Goal: Communication & Community: Answer question/provide support

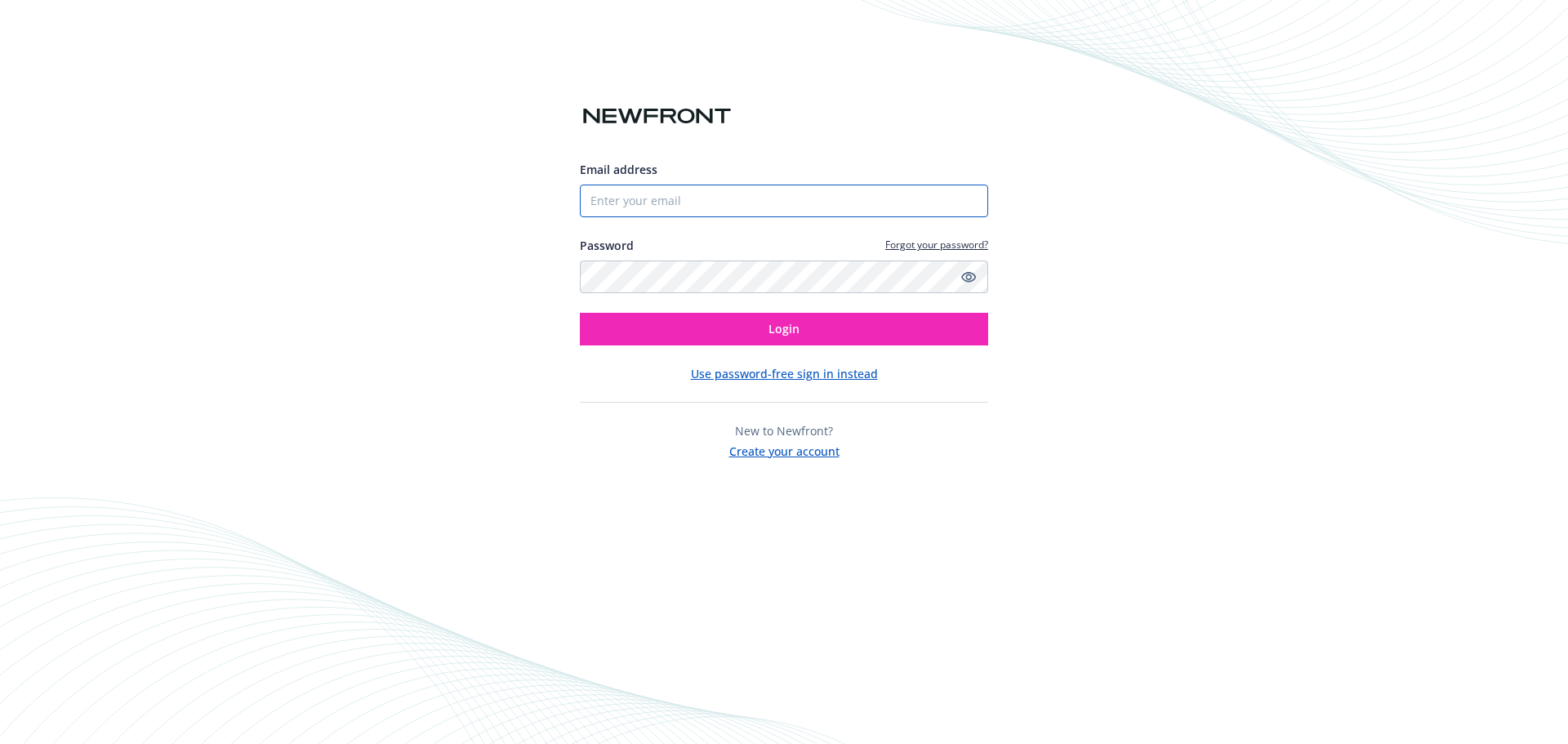
click at [670, 198] on input "Email address" at bounding box center [784, 201] width 408 height 33
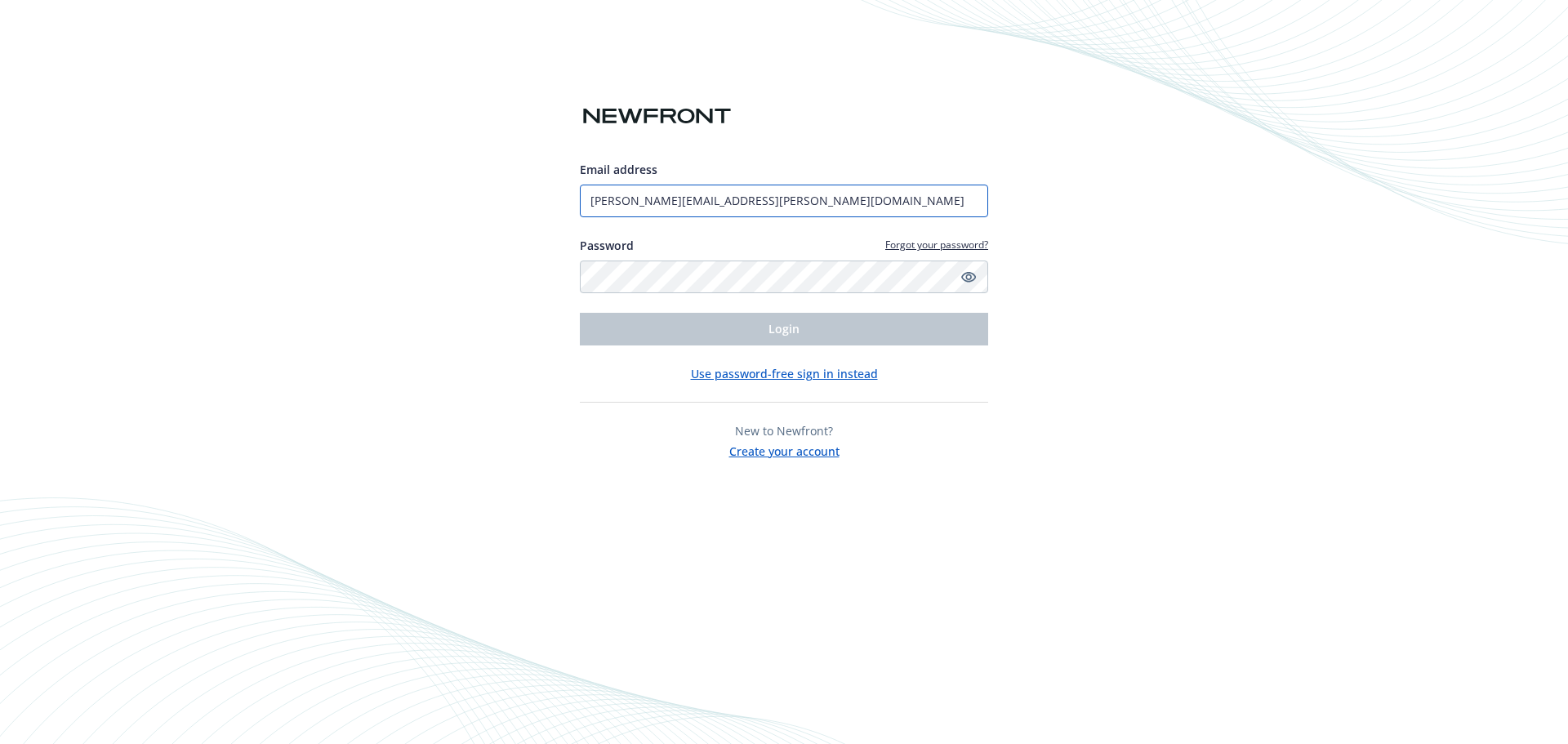
type input "amanda.martinez@newfront.com"
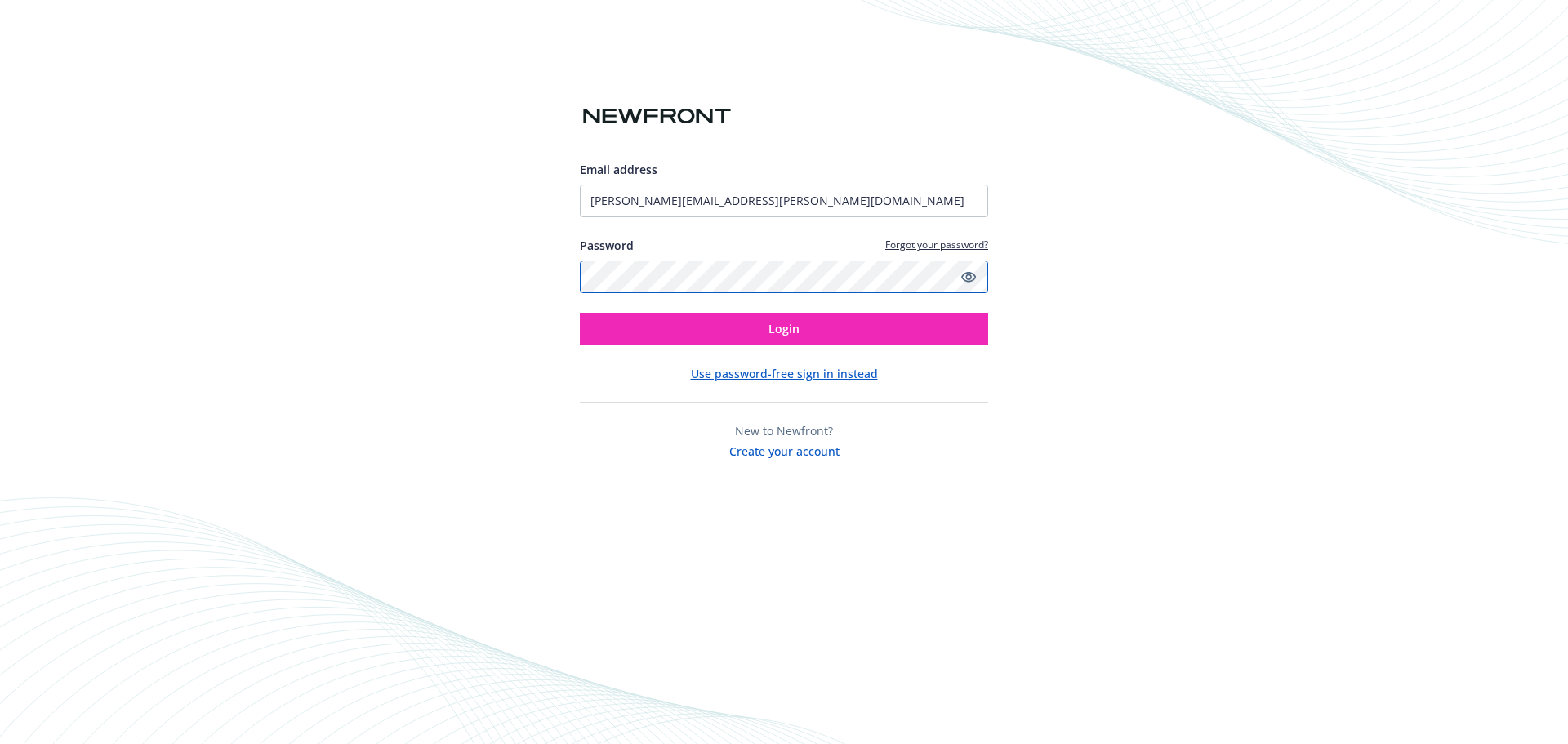
click at [580, 312] on button "Login" at bounding box center [784, 328] width 408 height 33
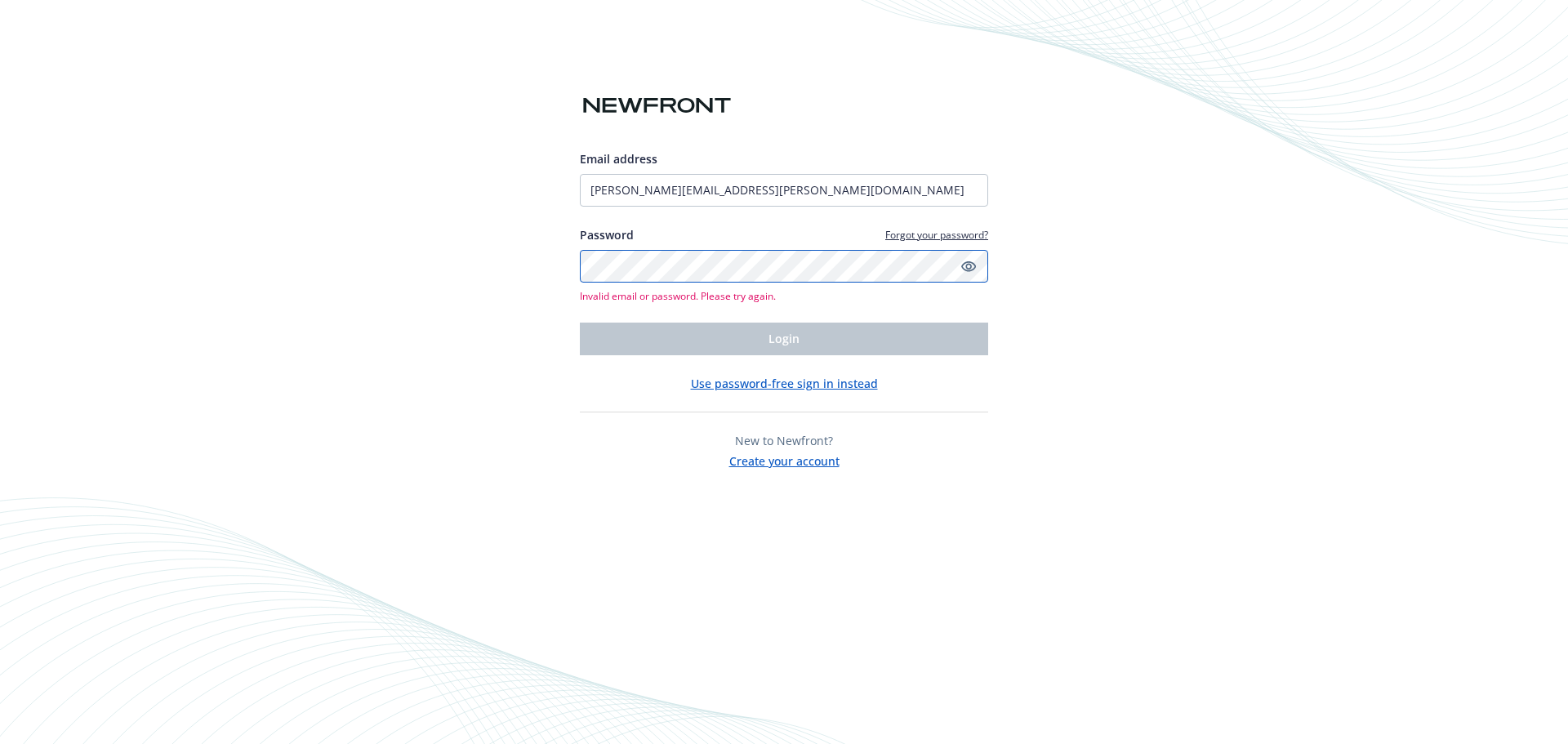
click at [425, 275] on div "Email address amanda.martinez@newfront.com Password Forgot your password? Inval…" at bounding box center [784, 372] width 1568 height 744
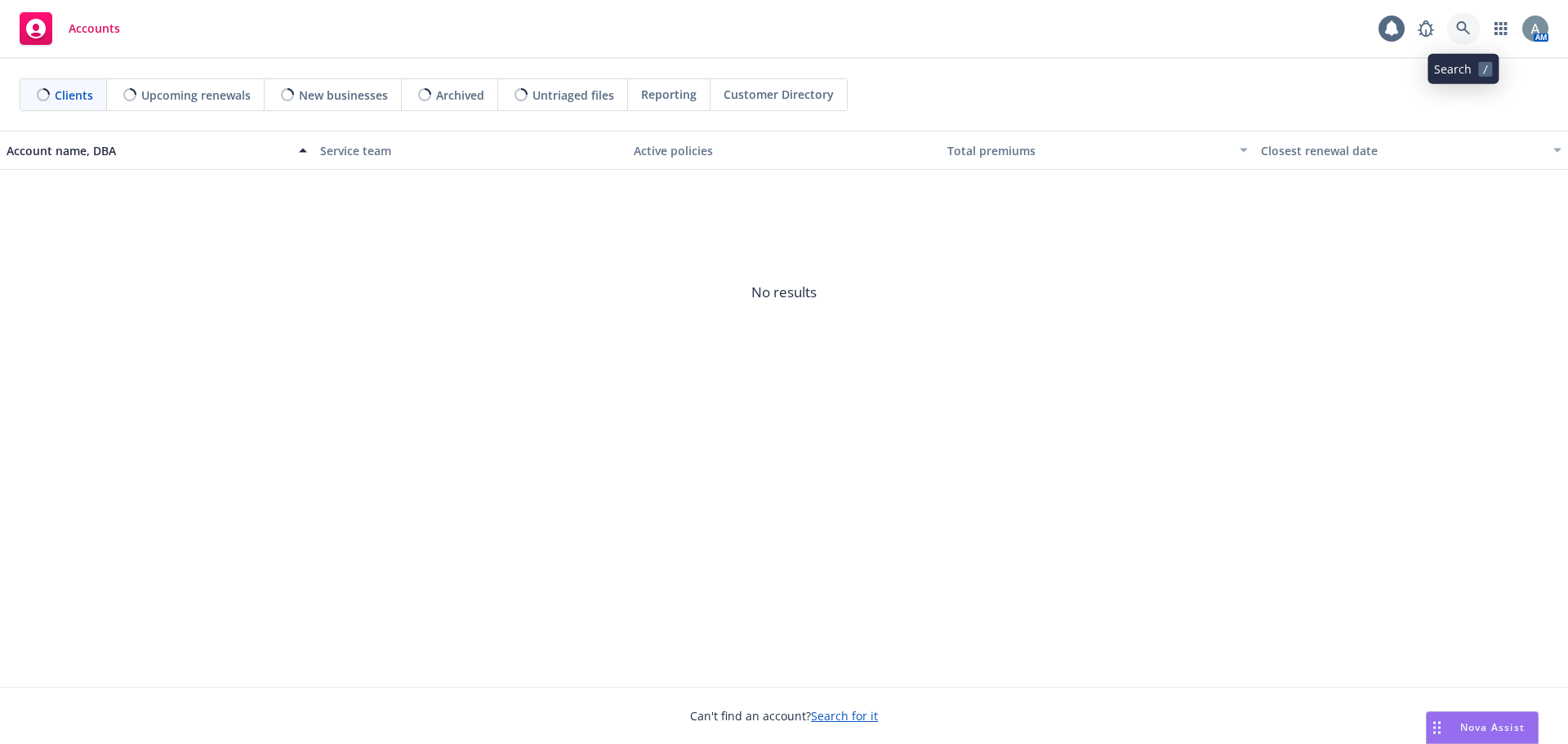
click at [1461, 23] on icon at bounding box center [1462, 27] width 14 height 14
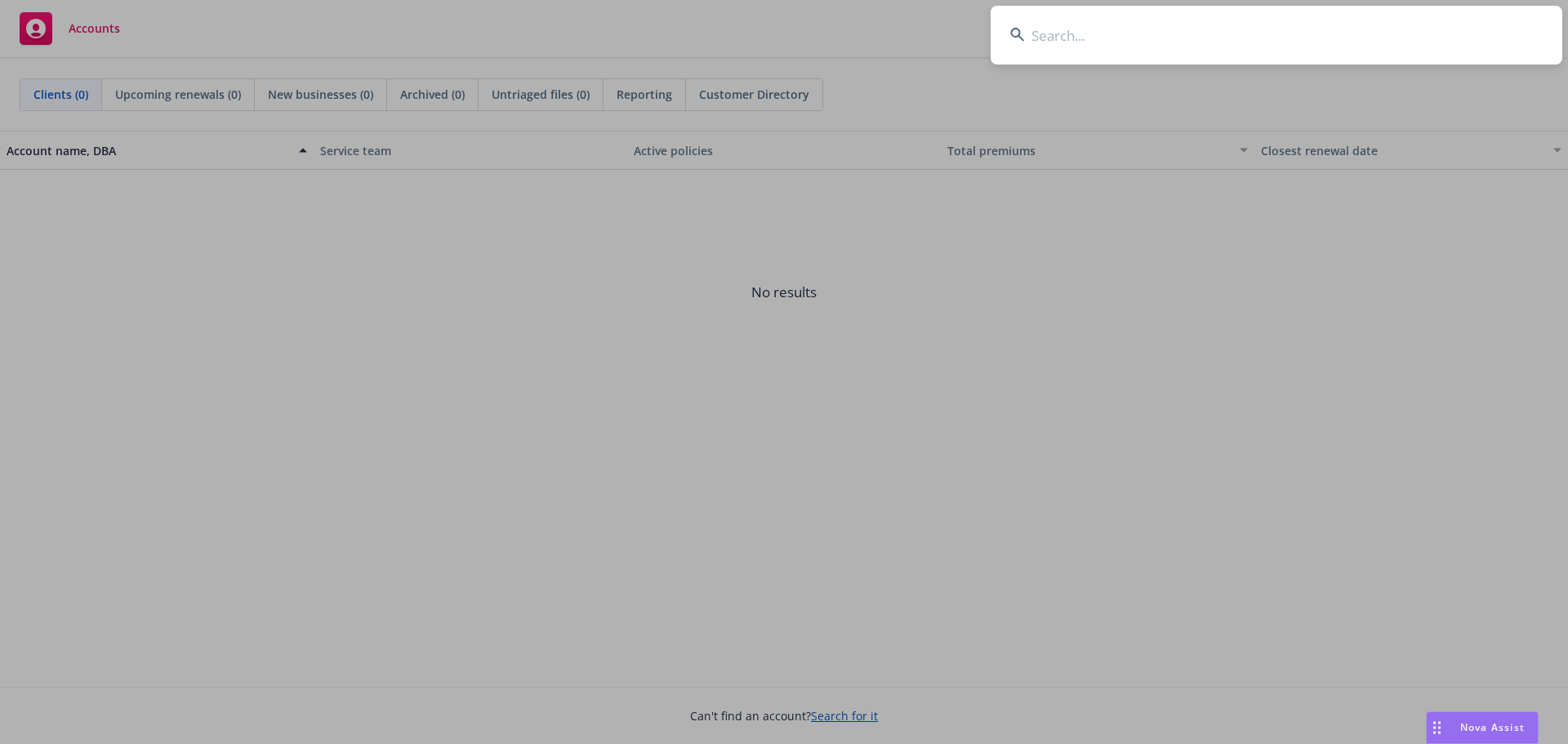
click at [1052, 36] on input at bounding box center [1277, 35] width 572 height 59
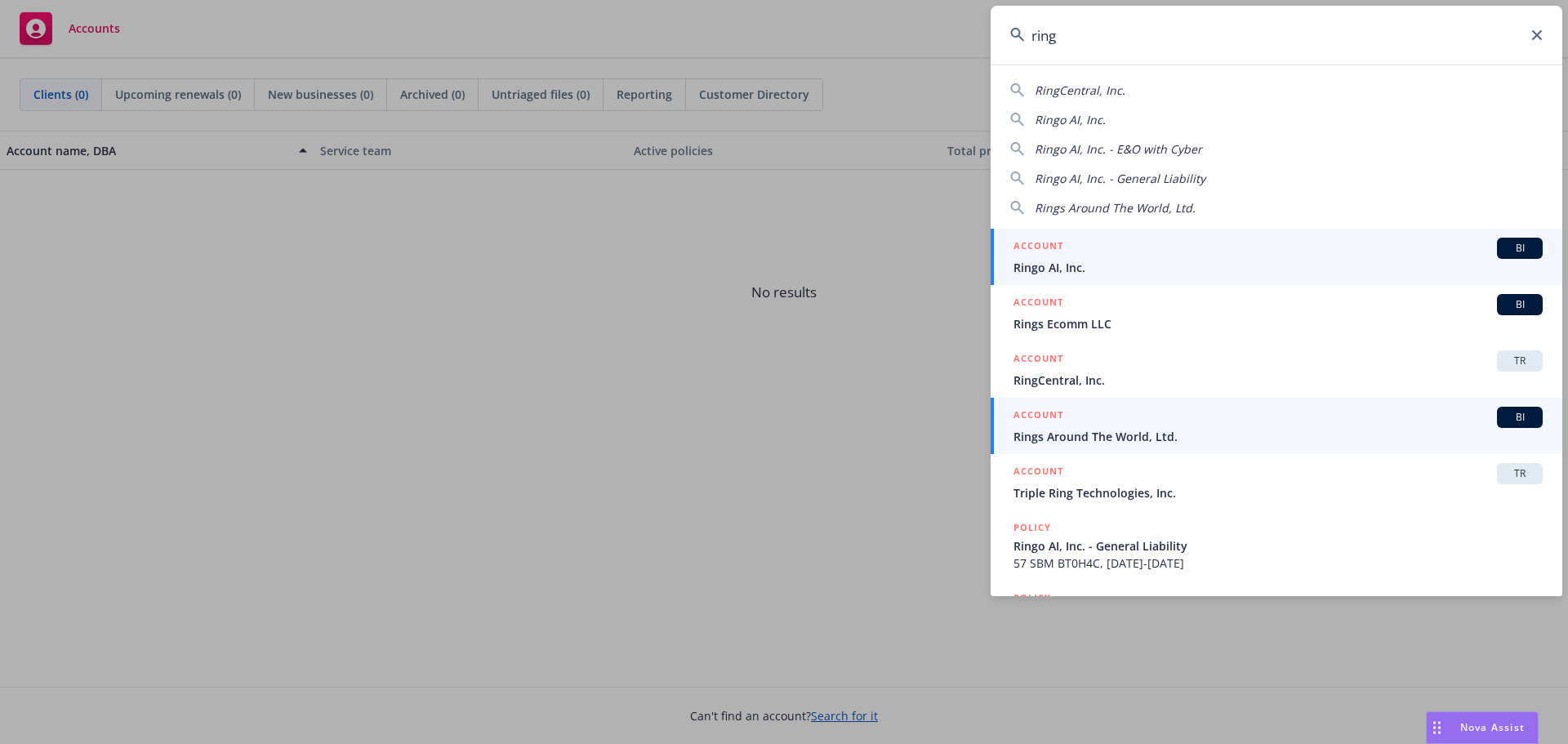
type input "ring"
click at [1109, 398] on link "ACCOUNT BI Rings Around The World, Ltd." at bounding box center [1277, 426] width 572 height 57
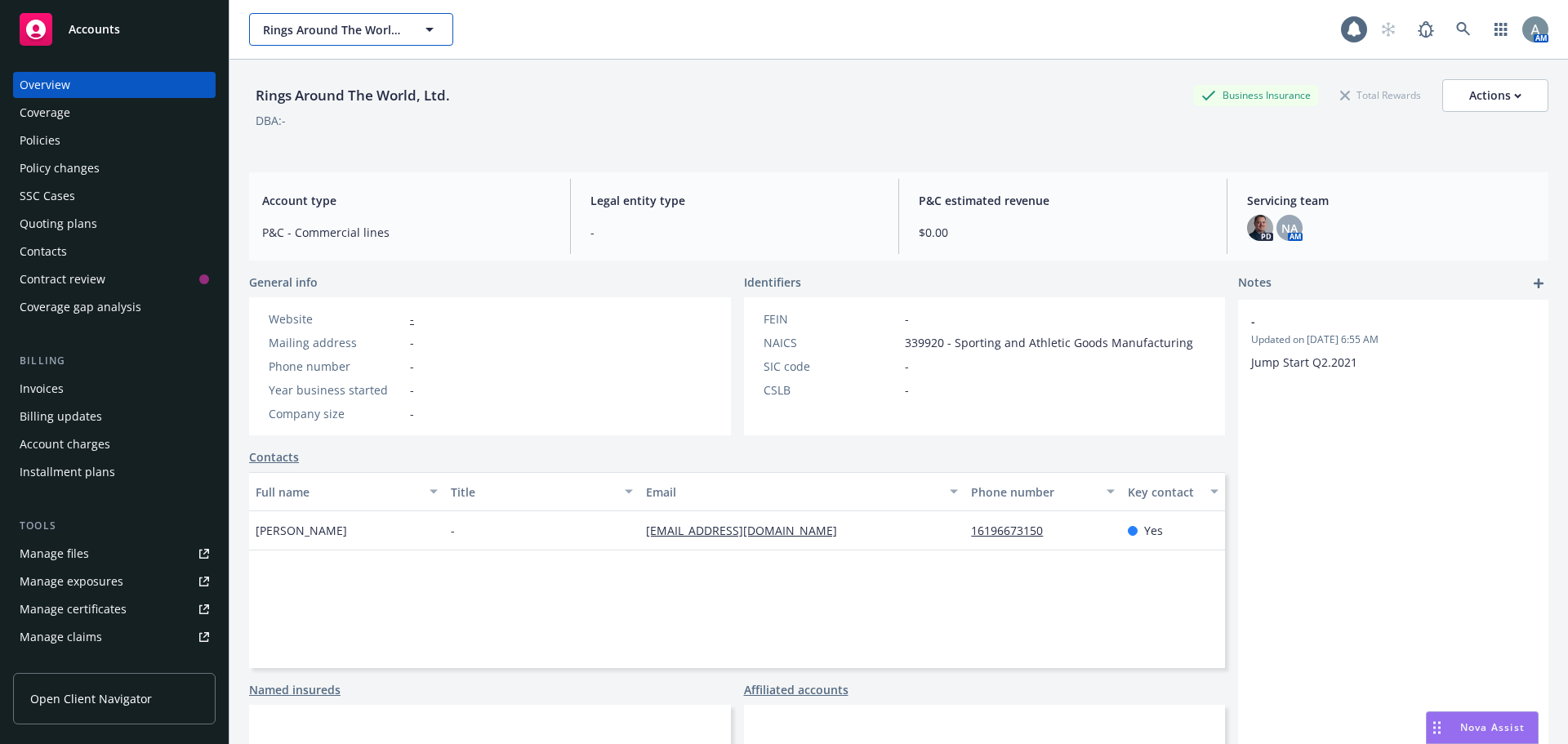
click at [444, 31] on button "Rings Around The World, Ltd." at bounding box center [351, 29] width 204 height 33
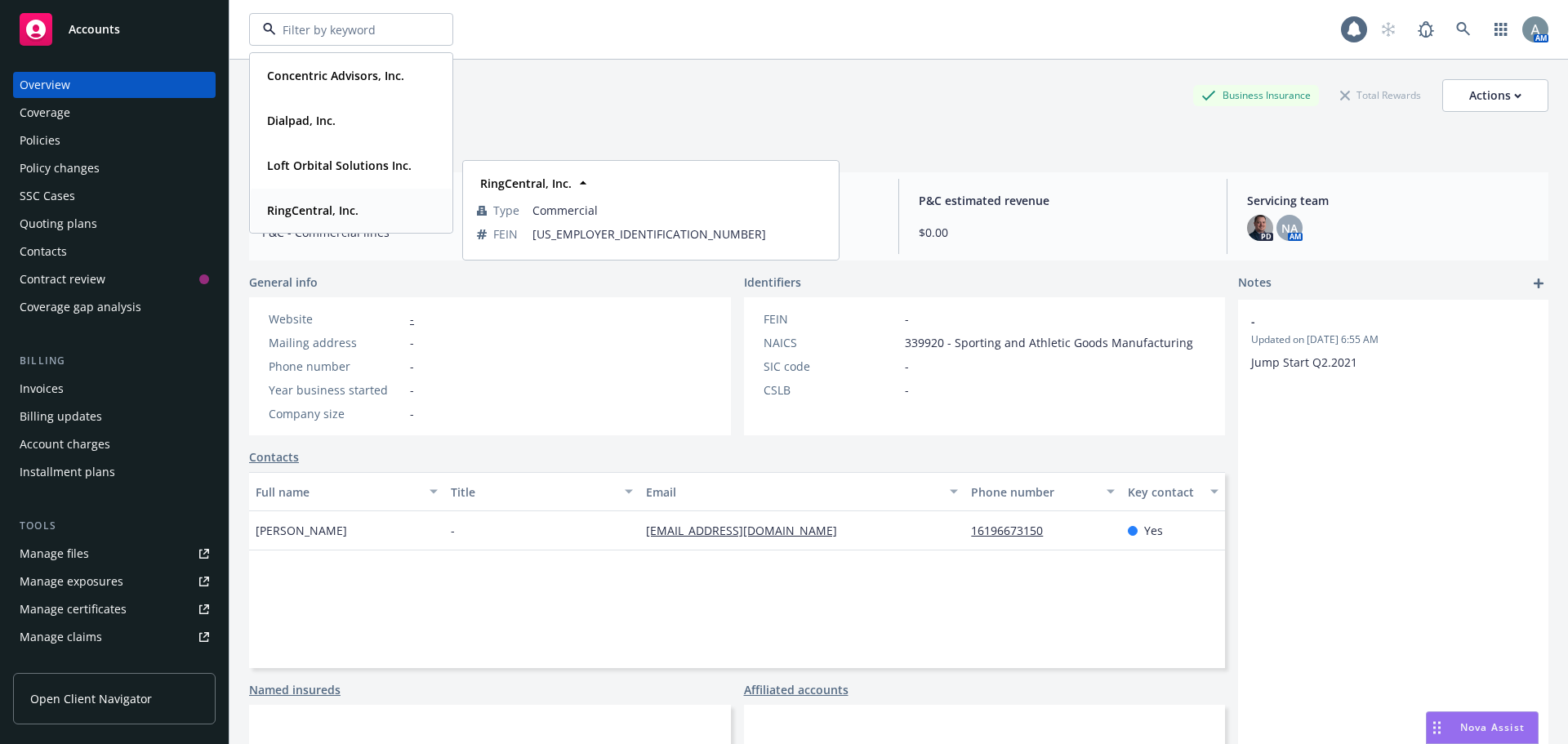
click at [340, 204] on span "RingCentral, Inc." at bounding box center [312, 210] width 92 height 17
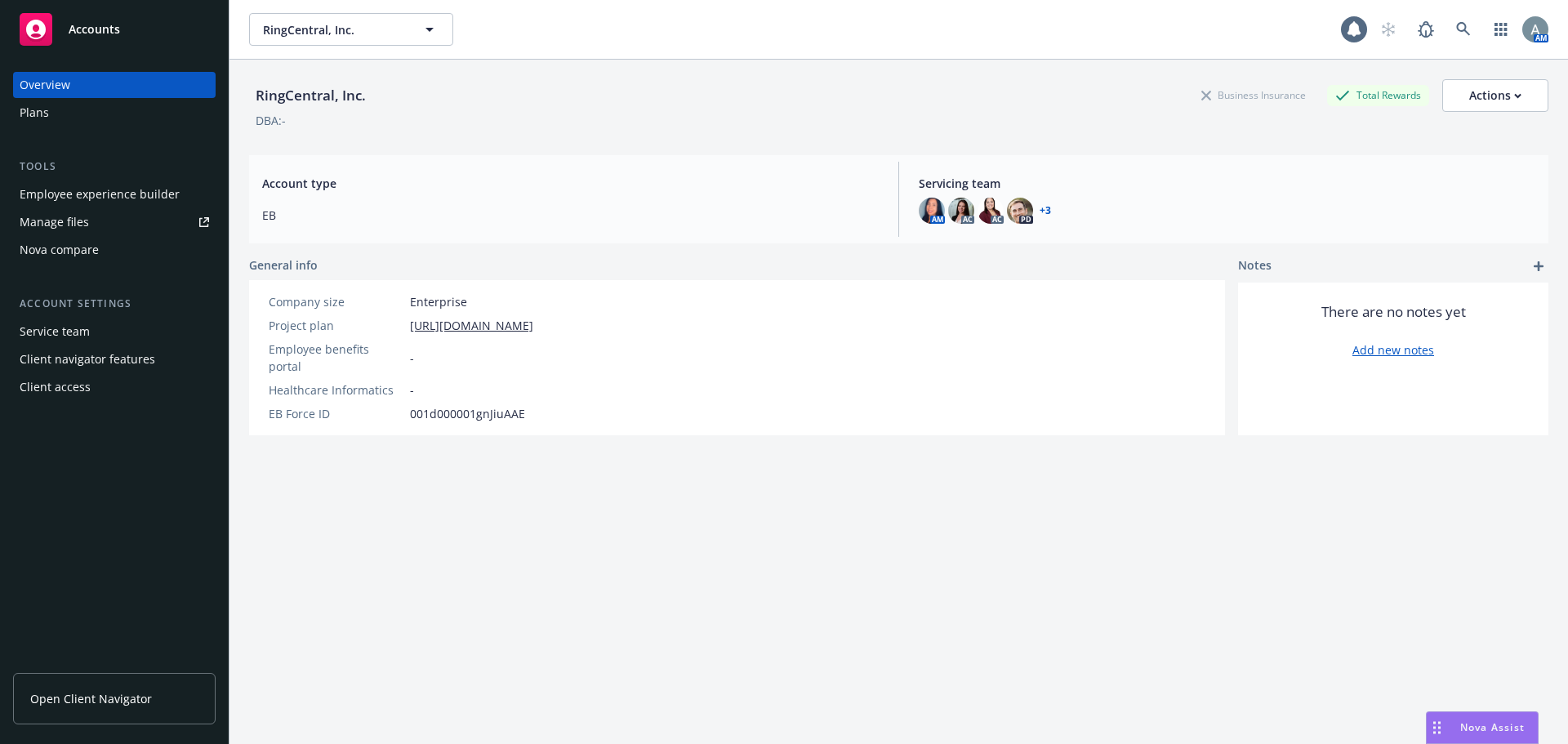
click at [1482, 719] on div "Nova Assist" at bounding box center [1481, 727] width 111 height 31
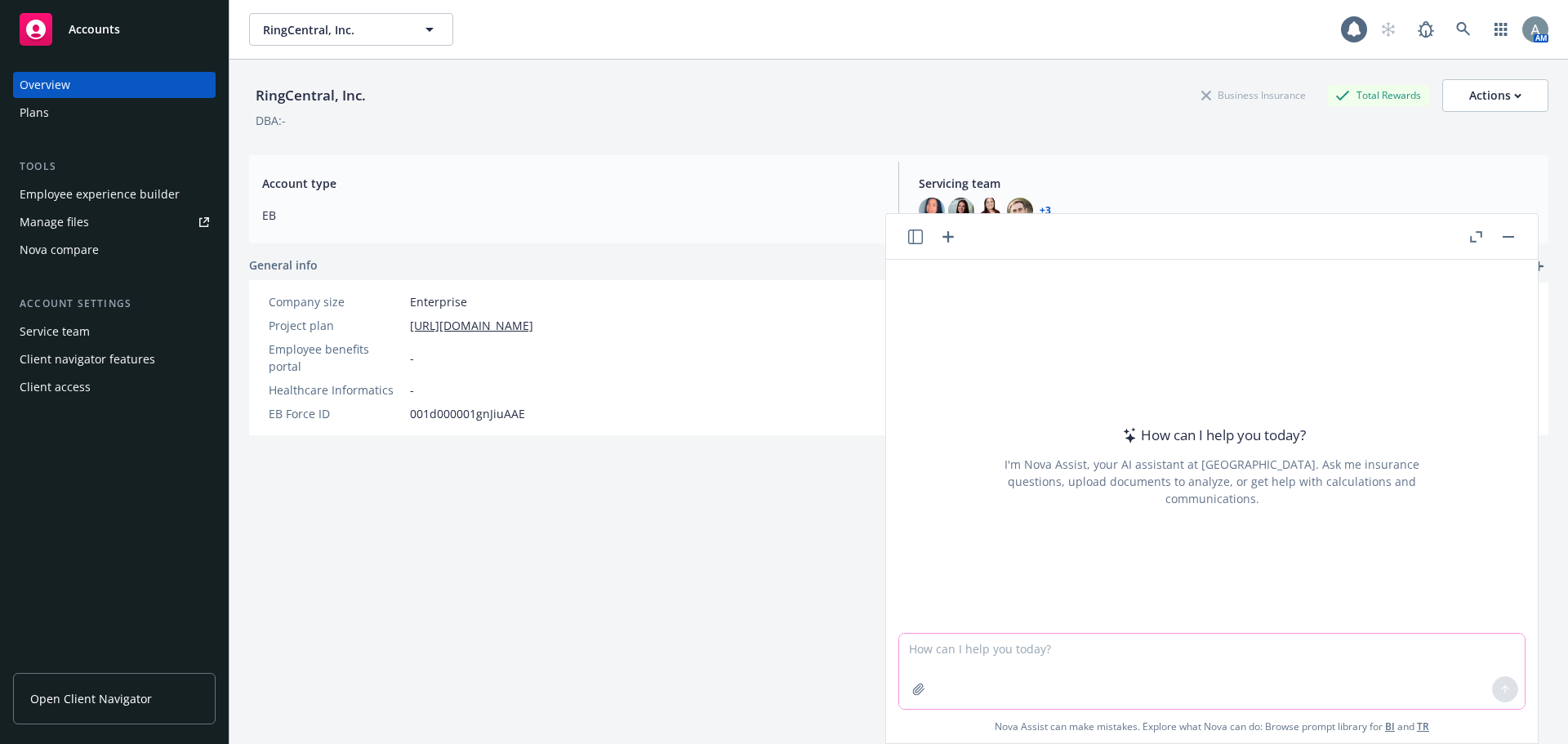
click at [981, 657] on textarea at bounding box center [1211, 671] width 625 height 75
type textarea "w"
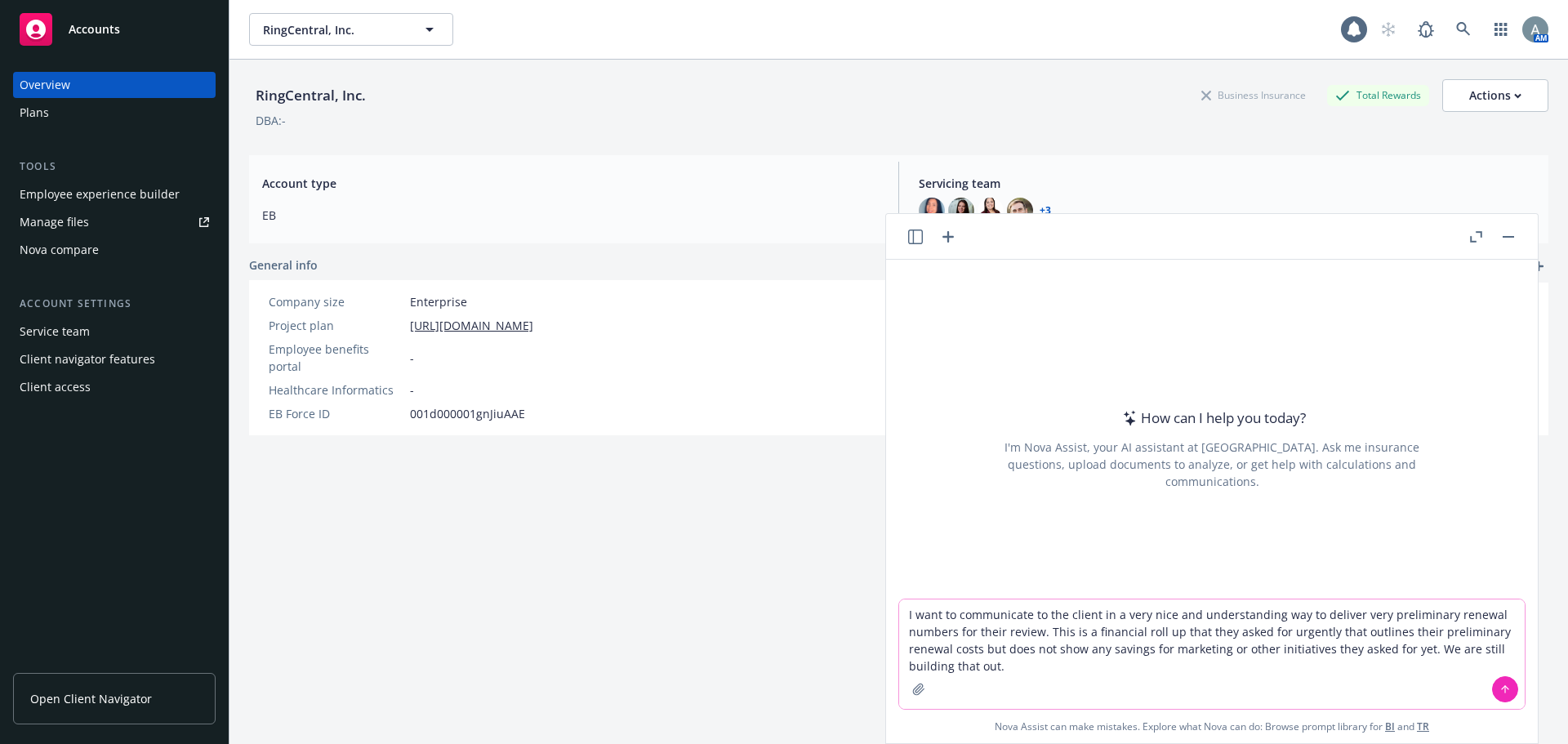
click at [1038, 676] on textarea "I want to communicate to the client in a very nice and understanding way to del…" at bounding box center [1211, 654] width 625 height 110
click at [1353, 664] on textarea "I want to communicate to the client in a very nice and understanding way to del…" at bounding box center [1211, 654] width 625 height 110
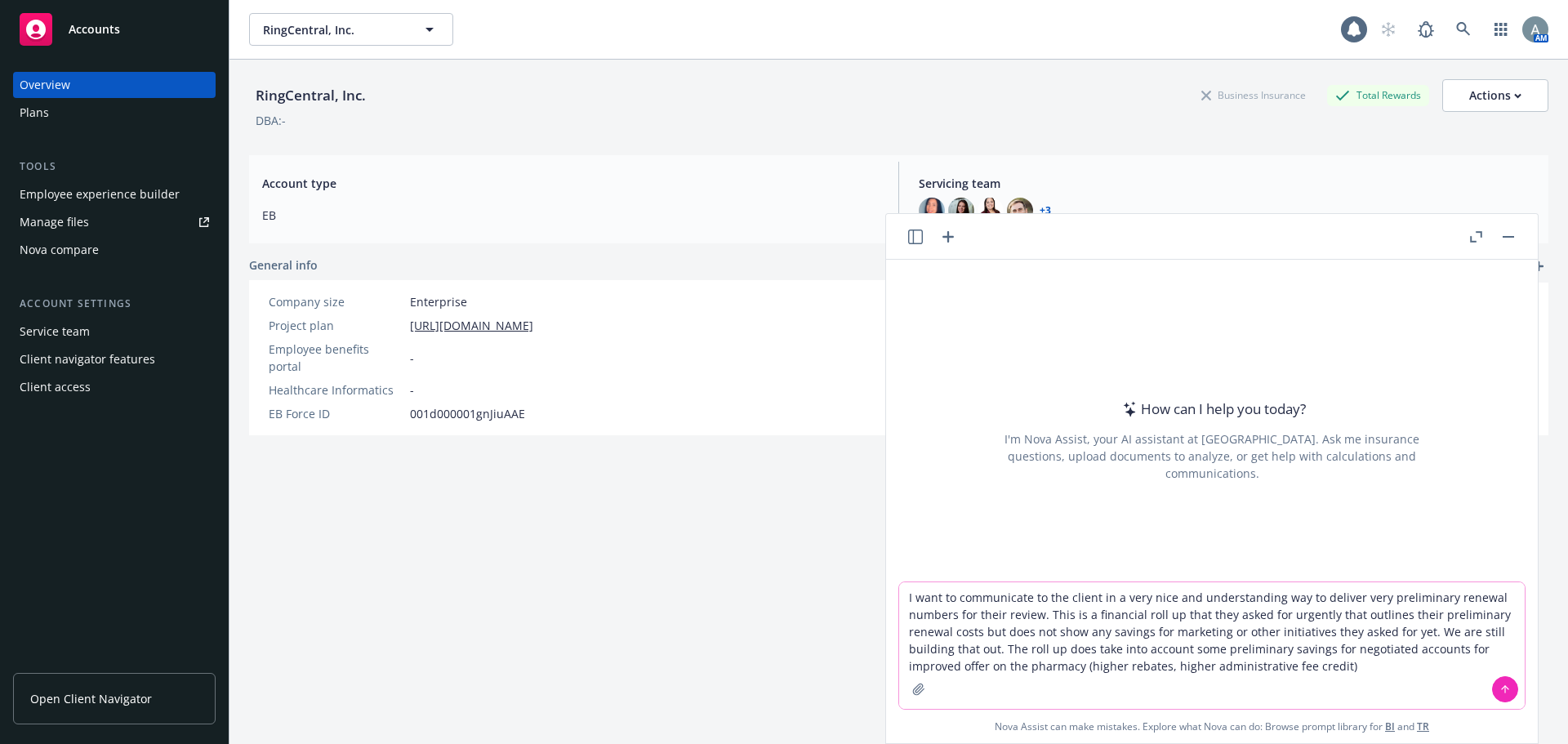
click at [1384, 658] on textarea "I want to communicate to the client in a very nice and understanding way to del…" at bounding box center [1211, 646] width 625 height 127
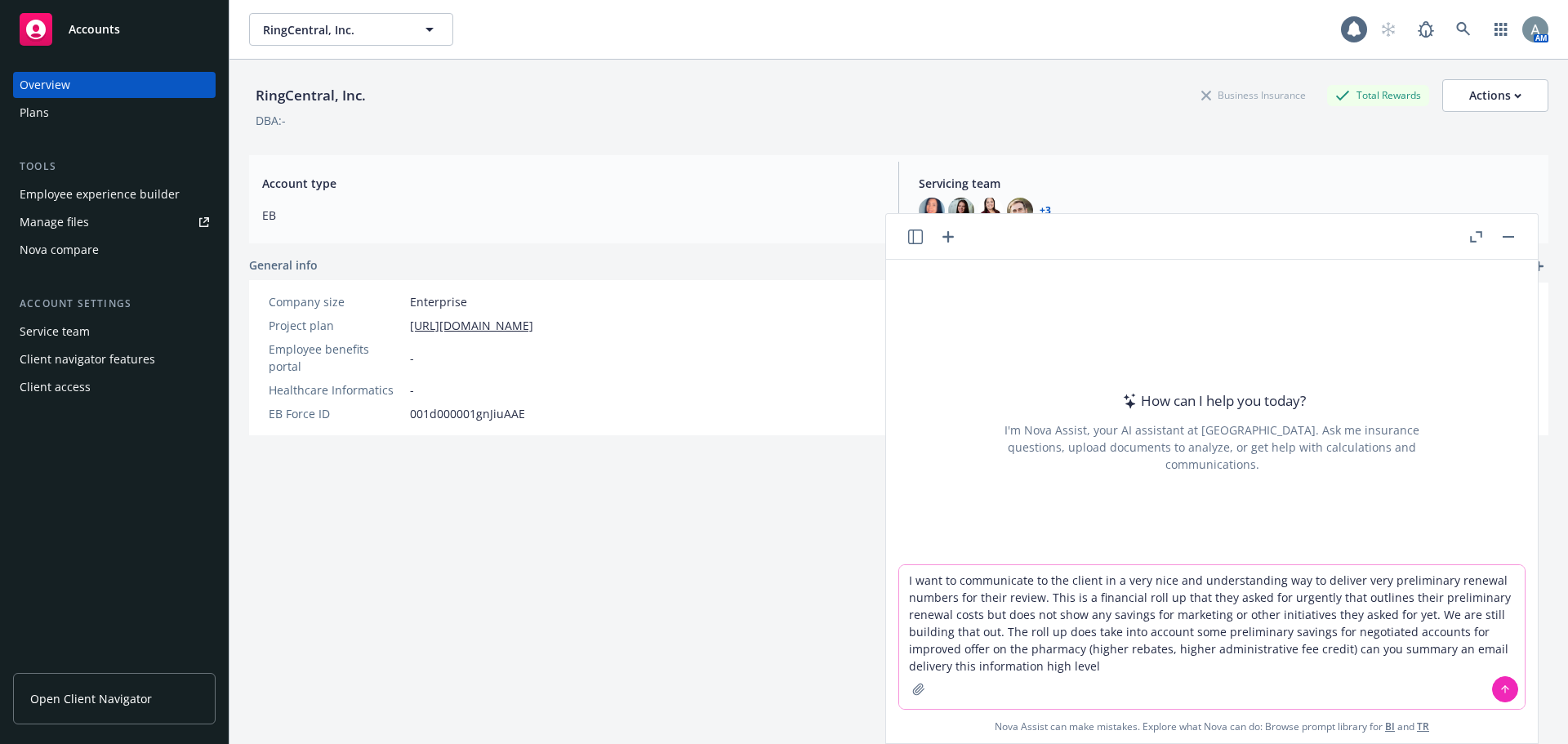
click at [1449, 633] on textarea "I want to communicate to the client in a very nice and understanding way to del…" at bounding box center [1211, 637] width 625 height 144
click at [1444, 631] on textarea "I want to communicate to the client in a very nice and understanding way to del…" at bounding box center [1211, 637] width 625 height 144
click at [1438, 633] on textarea "I want to communicate to the client in a very nice and understanding way to del…" at bounding box center [1211, 637] width 625 height 144
click at [1395, 629] on textarea "I want to communicate to the client in a very nice and understanding way to del…" at bounding box center [1211, 637] width 625 height 144
drag, startPoint x: 1496, startPoint y: 693, endPoint x: 1279, endPoint y: 664, distance: 218.9
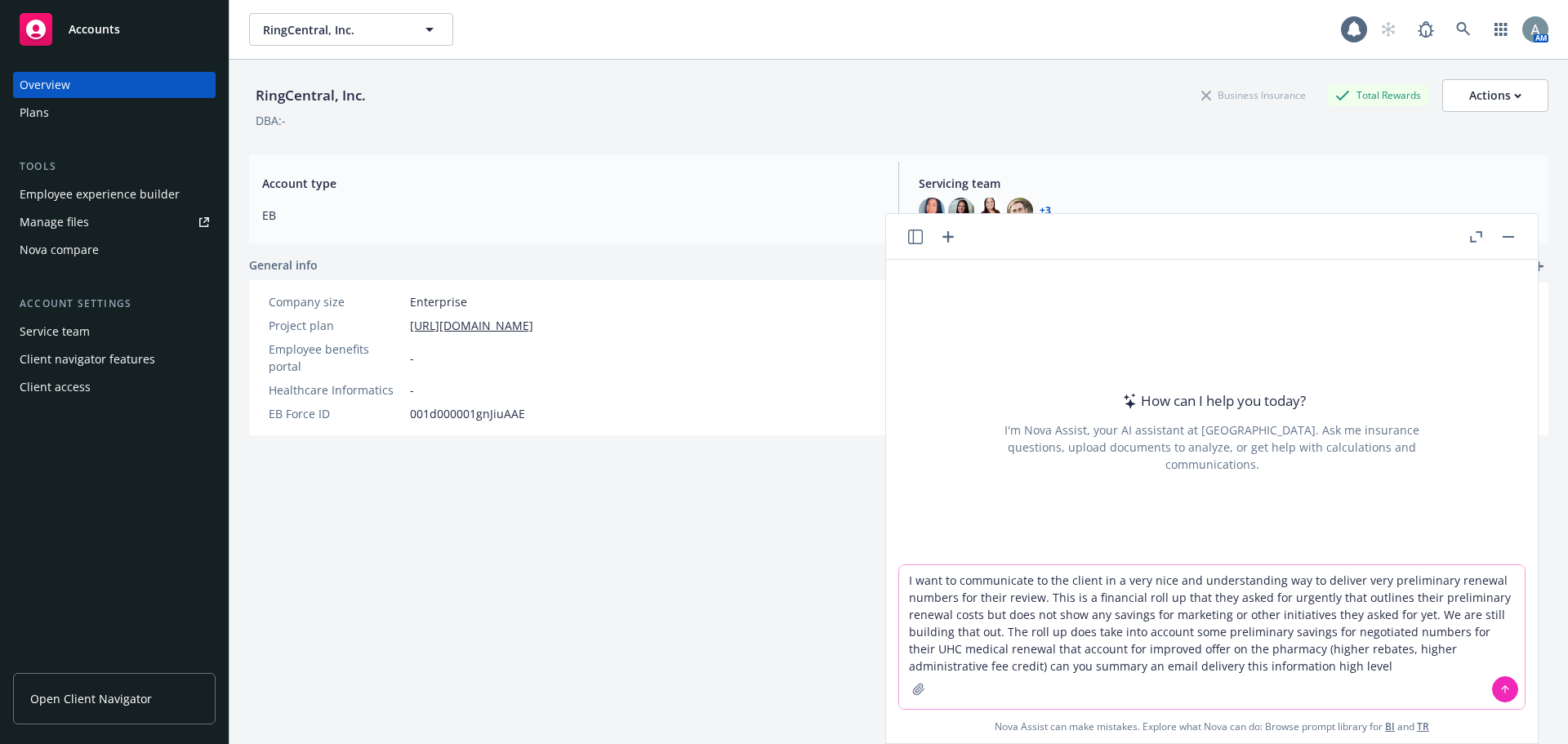
click at [1279, 664] on div "I want to communicate to the client in a very nice and understanding way to del…" at bounding box center [1211, 637] width 625 height 144
click at [1294, 666] on textarea "I want to communicate to the client in a very nice and understanding way to del…" at bounding box center [1211, 637] width 625 height 144
drag, startPoint x: 1041, startPoint y: 671, endPoint x: 980, endPoint y: 664, distance: 61.4
click at [980, 664] on textarea "I want to communicate to the client in a very nice and understanding way to del…" at bounding box center [1211, 637] width 625 height 144
drag, startPoint x: 1199, startPoint y: 669, endPoint x: 1198, endPoint y: 680, distance: 11.0
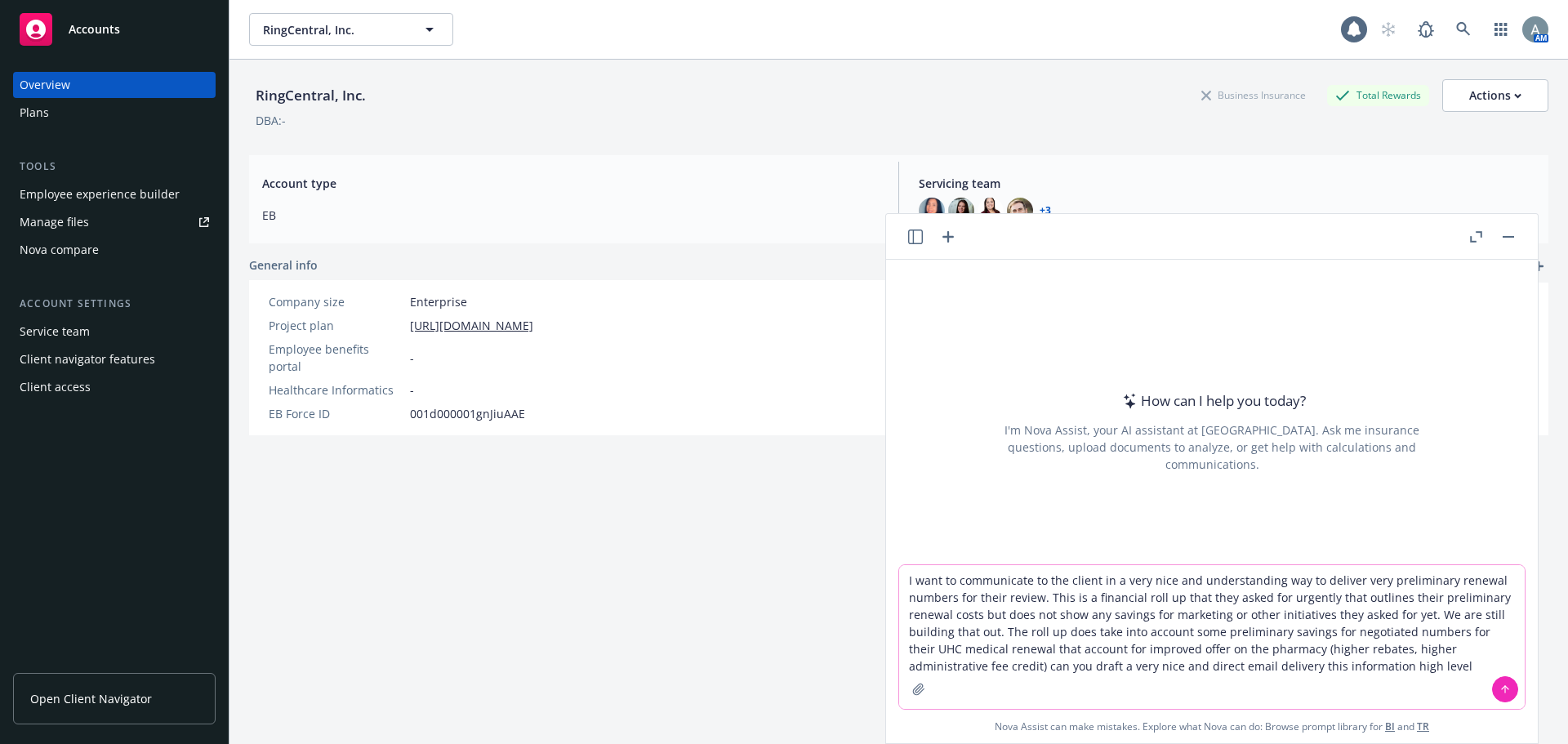
click at [1195, 667] on textarea "I want to communicate to the client in a very nice and understanding way to del…" at bounding box center [1211, 637] width 625 height 144
click at [1377, 664] on textarea "I want to communicate to the client in a very nice and understanding way to del…" at bounding box center [1211, 637] width 625 height 144
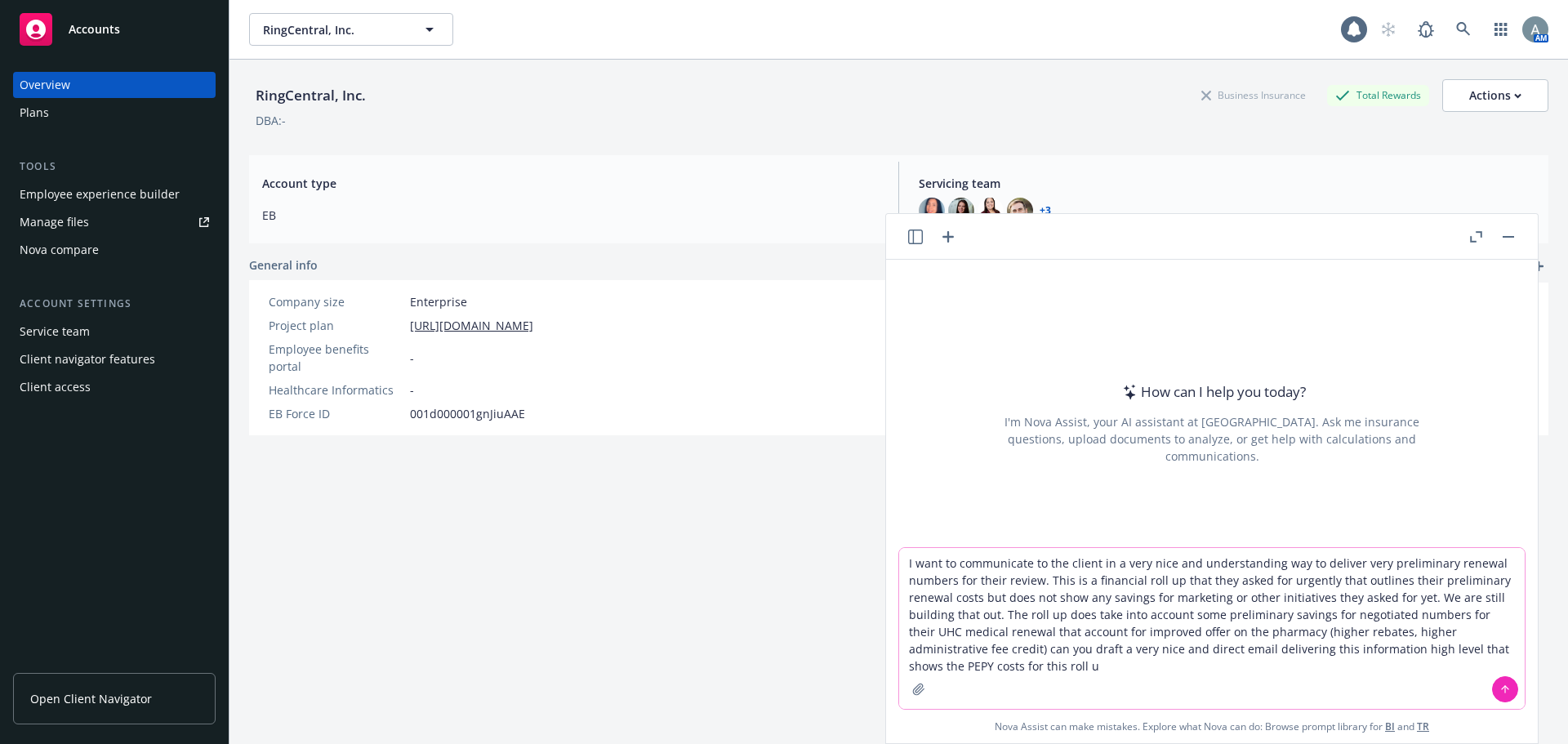
type textarea "I want to communicate to the client in a very nice and understanding way to del…"
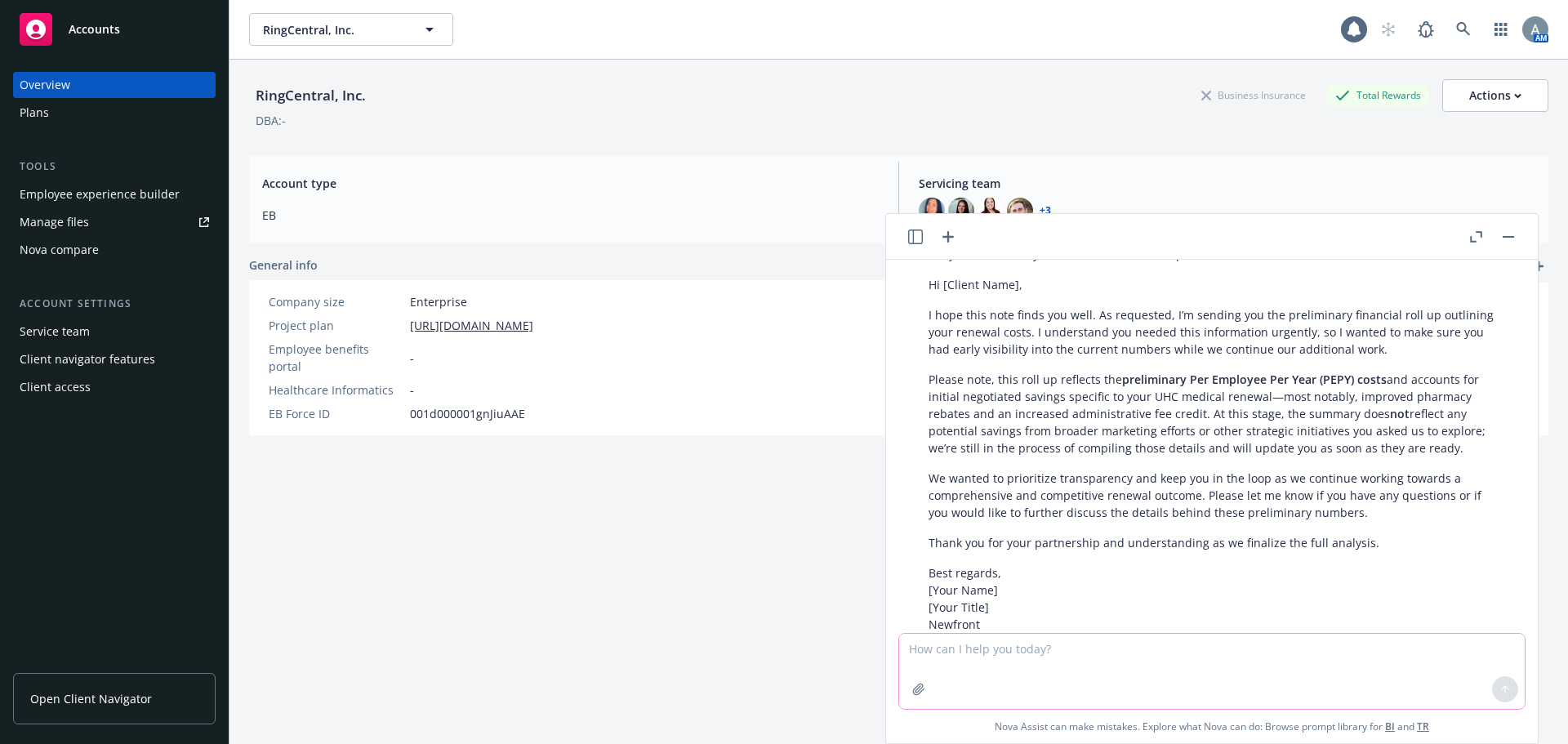
scroll to position [290, 0]
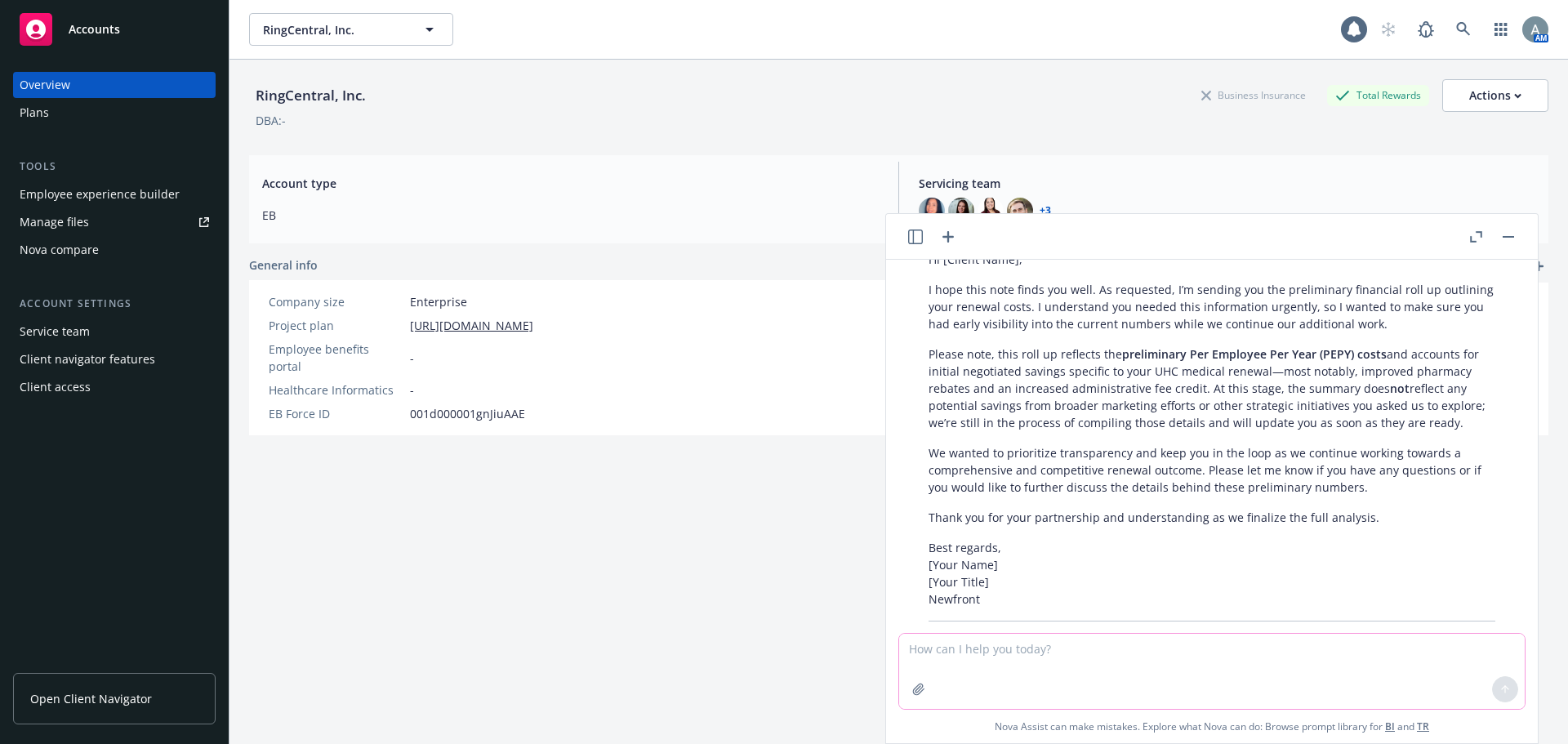
click at [1050, 646] on textarea at bounding box center [1211, 671] width 625 height 75
click at [1407, 651] on textarea "can you add information that all the renewal have not been received and we have…" at bounding box center [1211, 670] width 625 height 77
drag, startPoint x: 1407, startPoint y: 651, endPoint x: 1273, endPoint y: 653, distance: 134.0
click at [1273, 653] on textarea "can you add information that all the renewal have not been received and we have…" at bounding box center [1211, 670] width 625 height 77
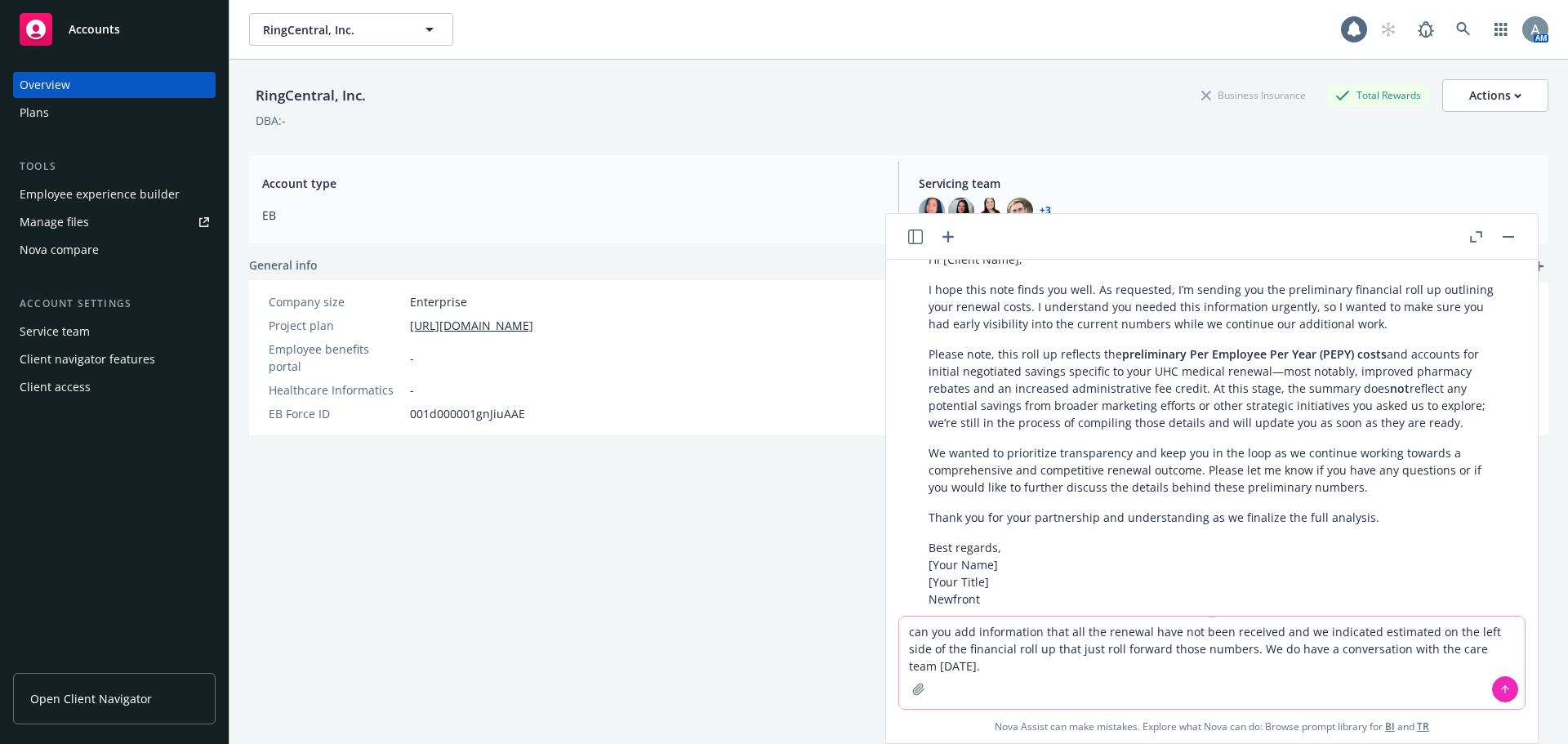
type textarea "can you add information that all the renewal have not been received and we indi…"
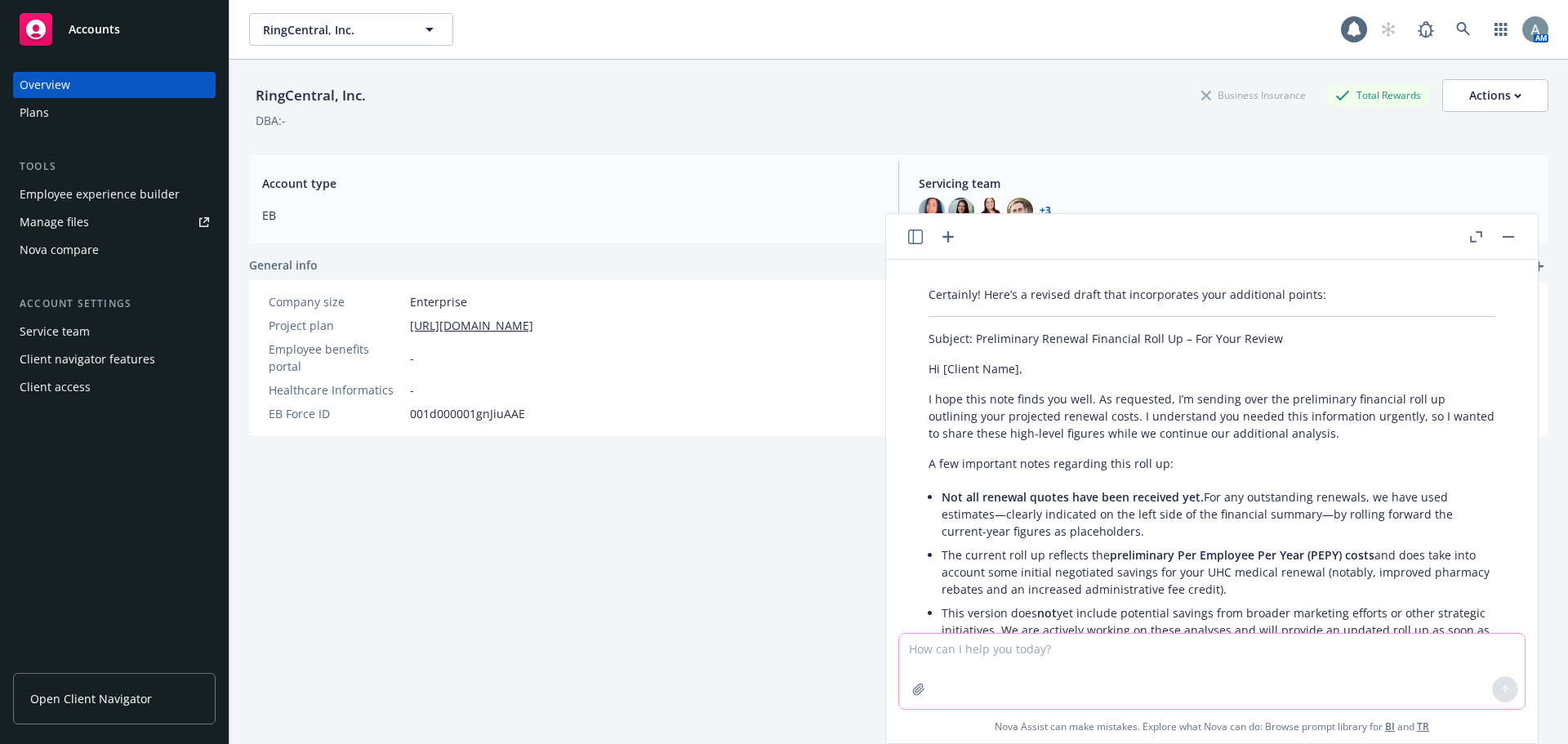
scroll to position [854, 0]
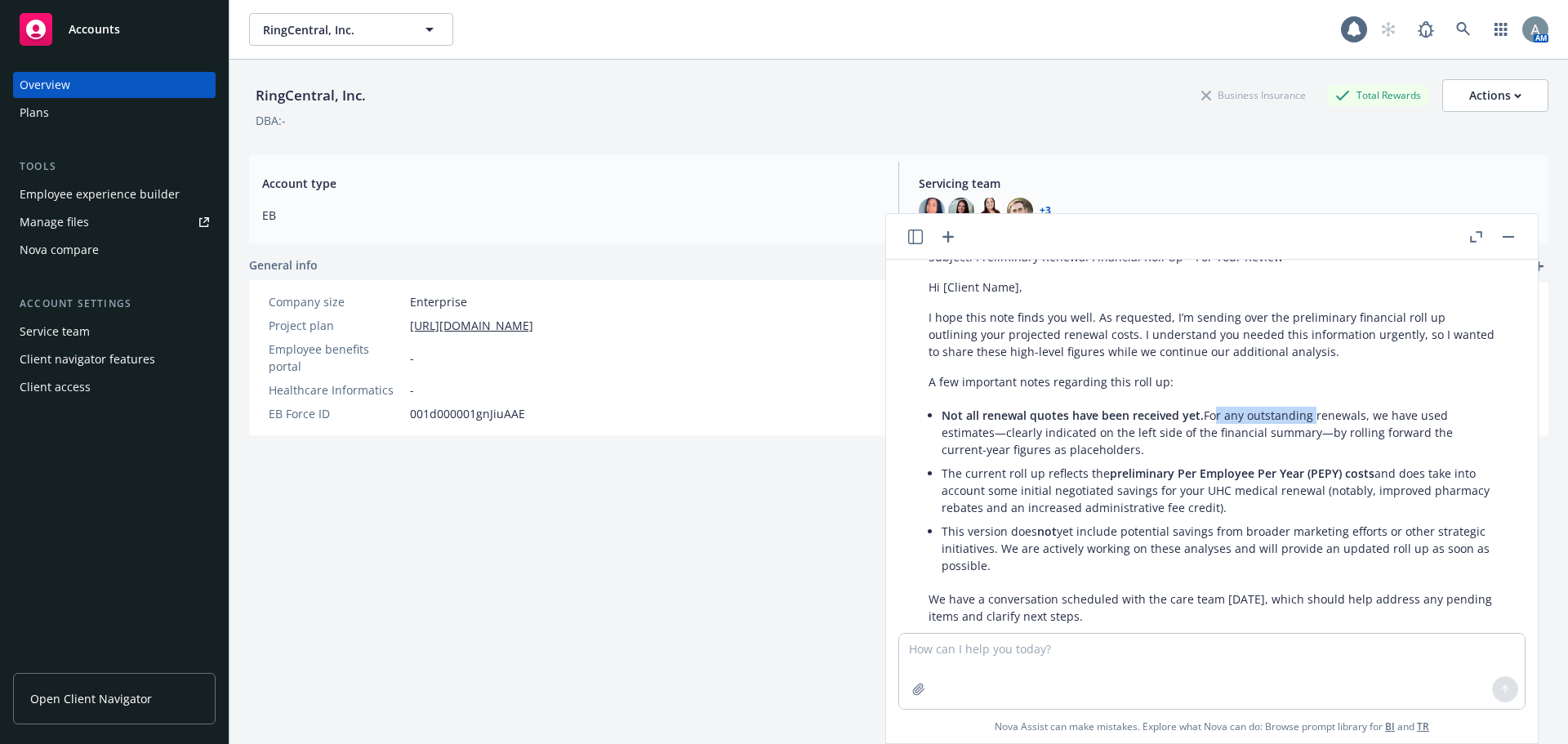
drag, startPoint x: 1209, startPoint y: 440, endPoint x: 1309, endPoint y: 435, distance: 100.1
click at [1309, 435] on li "Not all renewal quotes have been received yet. For any outstanding renewals, we…" at bounding box center [1218, 432] width 554 height 58
drag, startPoint x: 1355, startPoint y: 441, endPoint x: 1369, endPoint y: 443, distance: 14.1
click at [1365, 443] on li "Not all renewal quotes have been received yet. For any outstanding renewals, we…" at bounding box center [1218, 432] width 554 height 58
drag, startPoint x: 1018, startPoint y: 450, endPoint x: 1095, endPoint y: 443, distance: 77.3
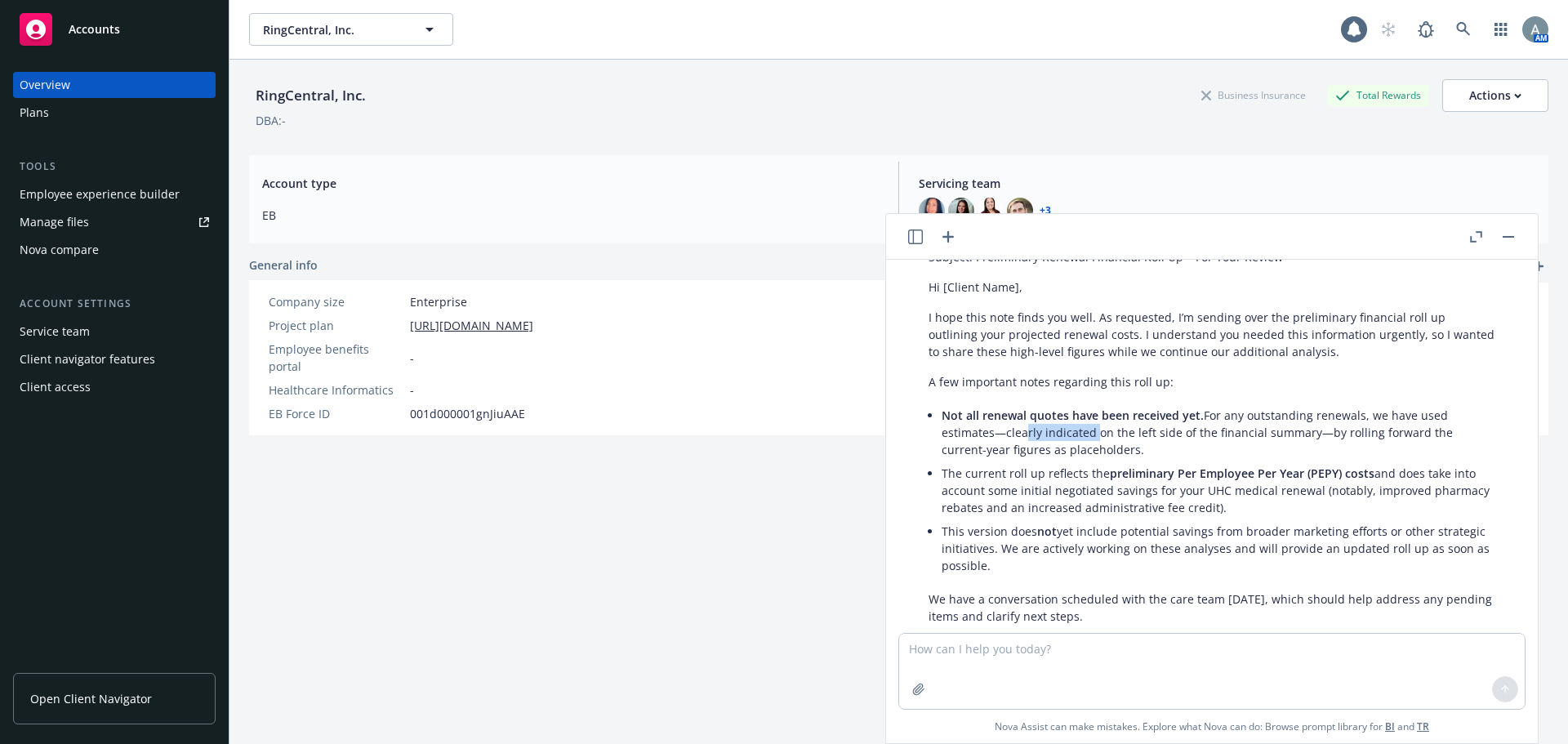
click at [1095, 443] on li "Not all renewal quotes have been received yet. For any outstanding renewals, we…" at bounding box center [1218, 432] width 554 height 58
click at [1151, 448] on li "Not all renewal quotes have been received yet. For any outstanding renewals, we…" at bounding box center [1218, 432] width 554 height 58
drag, startPoint x: 1021, startPoint y: 450, endPoint x: 1119, endPoint y: 454, distance: 98.1
click at [1119, 454] on li "Not all renewal quotes have been received yet. For any outstanding renewals, we…" at bounding box center [1218, 432] width 554 height 58
click at [1175, 455] on li "Not all renewal quotes have been received yet. For any outstanding renewals, we…" at bounding box center [1218, 432] width 554 height 58
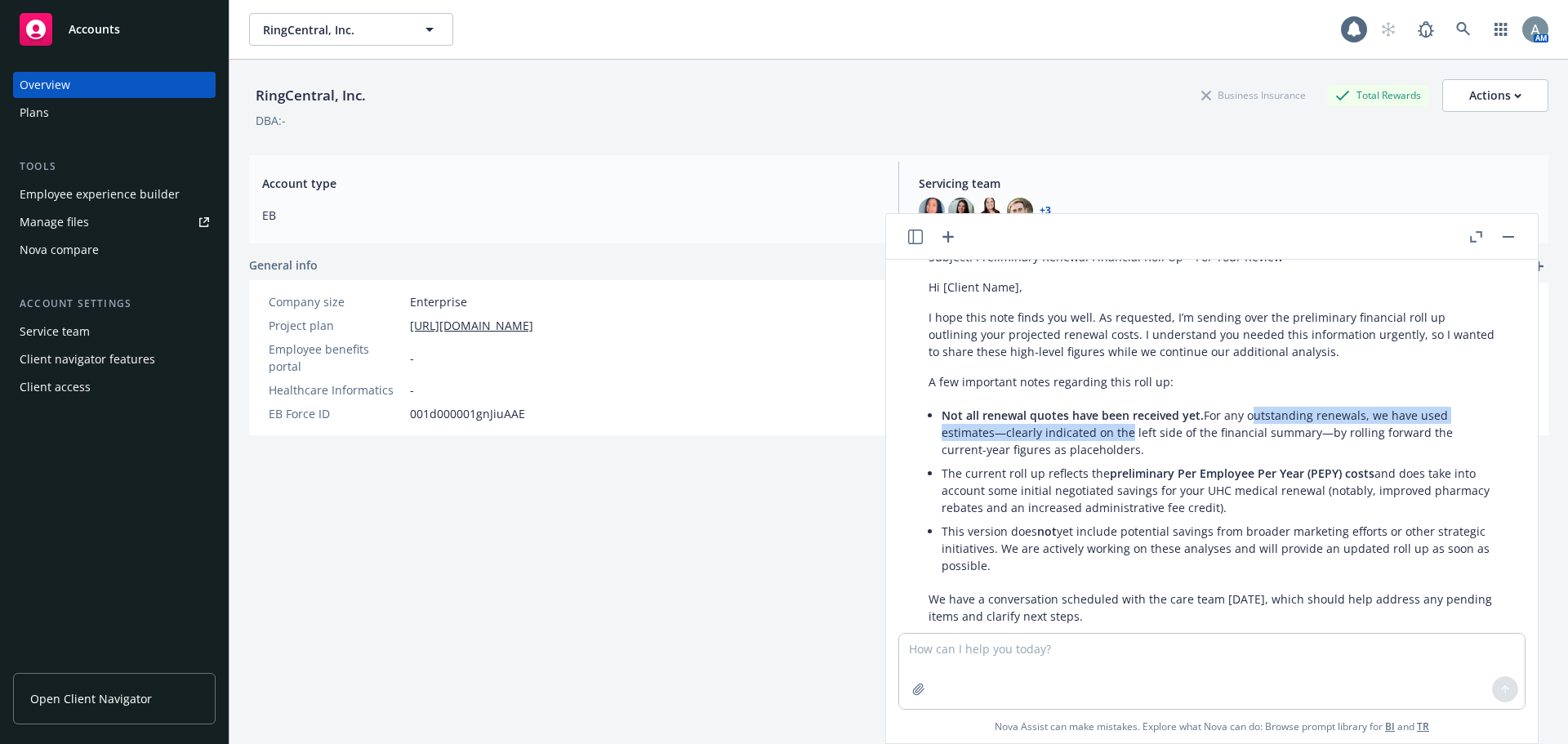
drag, startPoint x: 1159, startPoint y: 440, endPoint x: 1246, endPoint y: 436, distance: 87.1
click at [1246, 437] on li "Not all renewal quotes have been received yet. For any outstanding renewals, we…" at bounding box center [1218, 432] width 554 height 58
drag, startPoint x: 1224, startPoint y: 452, endPoint x: 1237, endPoint y: 454, distance: 13.2
click at [1228, 454] on li "Not all renewal quotes have been received yet. For any outstanding renewals, we…" at bounding box center [1218, 432] width 554 height 58
drag, startPoint x: 1303, startPoint y: 454, endPoint x: 1395, endPoint y: 455, distance: 92.0
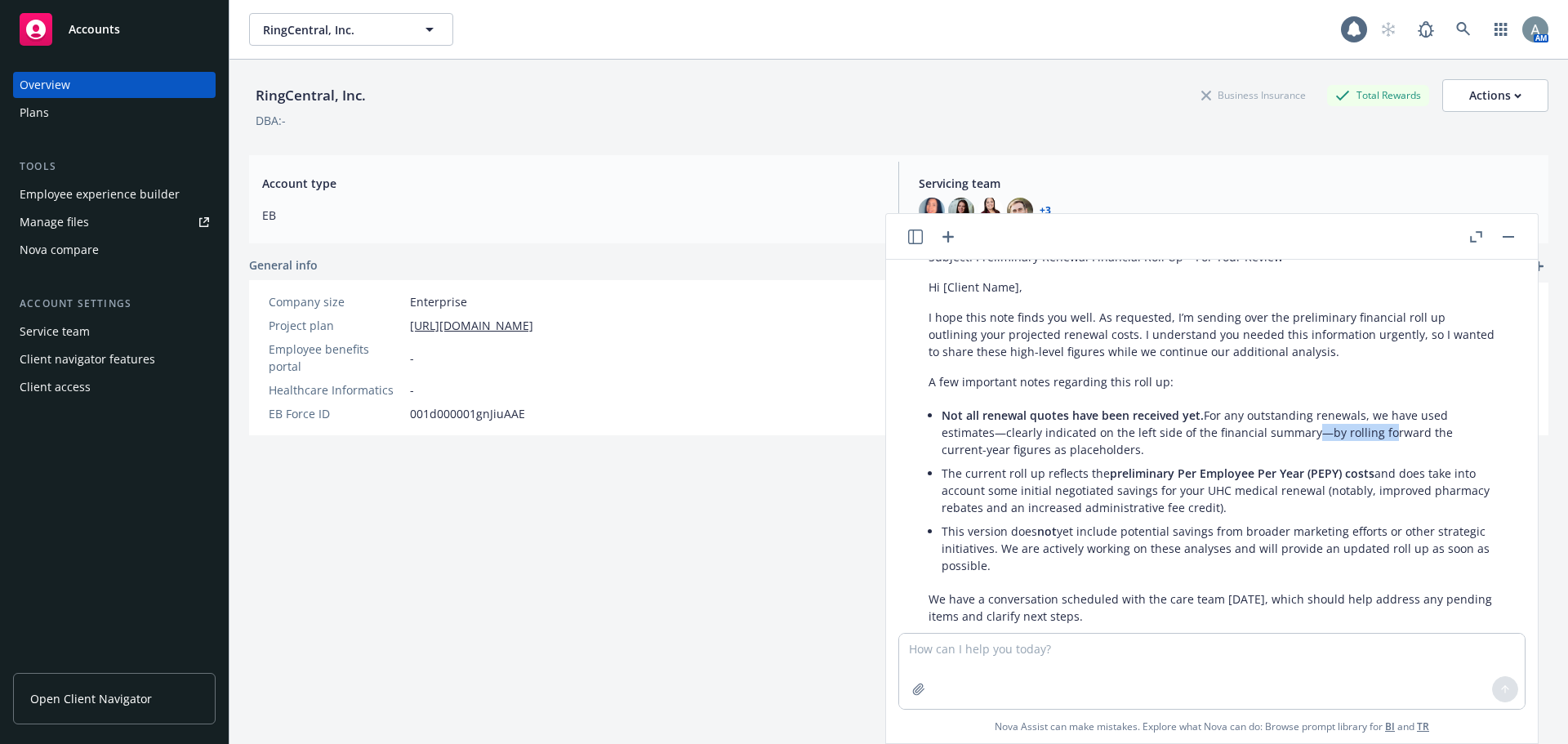
click at [1377, 454] on li "Not all renewal quotes have been received yet. For any outstanding renewals, we…" at bounding box center [1218, 432] width 554 height 58
drag, startPoint x: 991, startPoint y: 470, endPoint x: 1144, endPoint y: 472, distance: 153.0
click at [1129, 461] on li "Not all renewal quotes have been received yet. For any outstanding renewals, we…" at bounding box center [1218, 432] width 554 height 58
click at [1144, 461] on li "Not all renewal quotes have been received yet. For any outstanding renewals, we…" at bounding box center [1218, 432] width 554 height 58
drag, startPoint x: 929, startPoint y: 491, endPoint x: 1029, endPoint y: 487, distance: 100.1
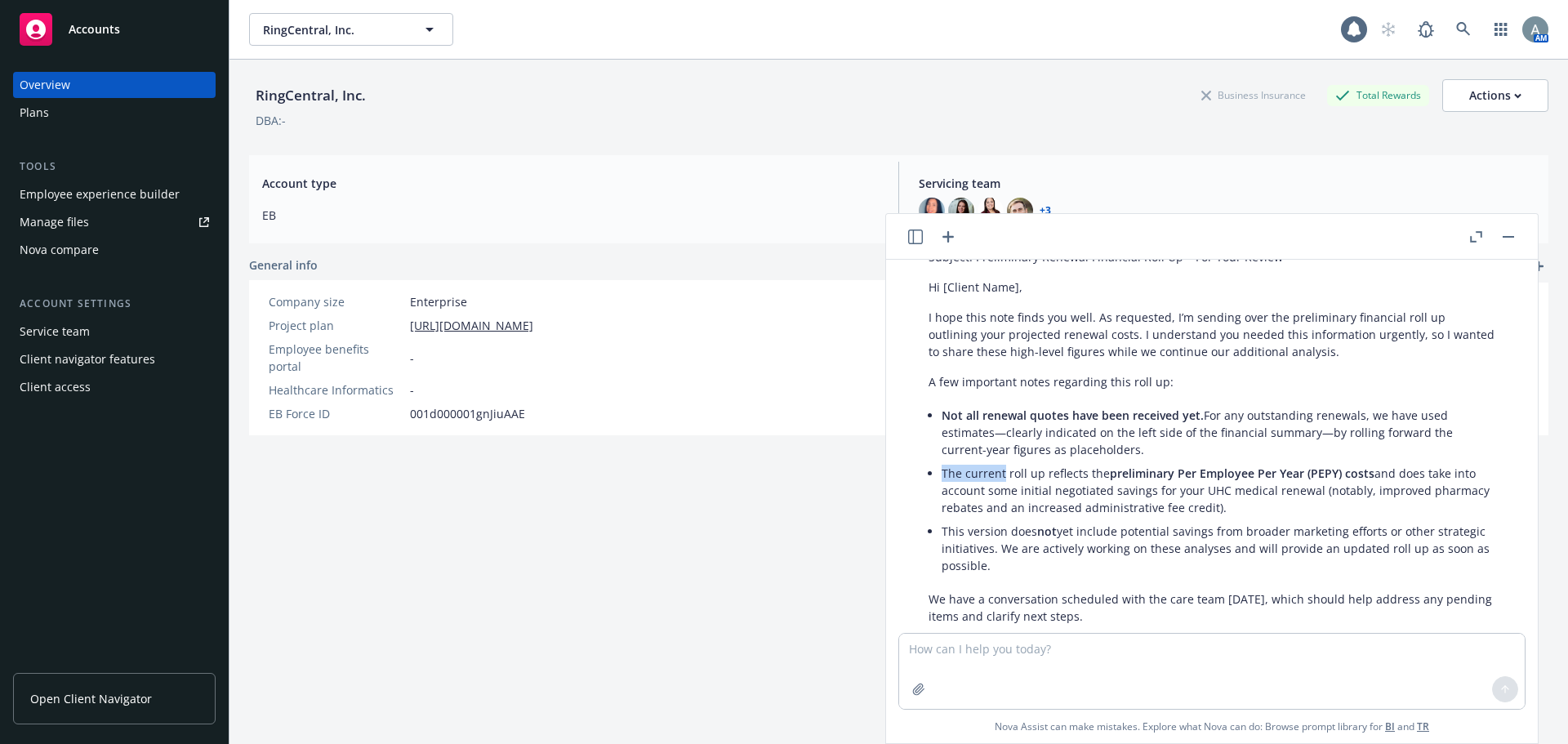
click at [1014, 487] on li "The current roll up reflects the preliminary Per Employee Per Year (PEPY) costs…" at bounding box center [1218, 489] width 554 height 58
click at [1051, 487] on li "The current roll up reflects the preliminary Per Employee Per Year (PEPY) costs…" at bounding box center [1218, 489] width 554 height 58
drag, startPoint x: 978, startPoint y: 491, endPoint x: 1101, endPoint y: 495, distance: 123.1
click at [1101, 495] on li "The current roll up reflects the preliminary Per Employee Per Year (PEPY) costs…" at bounding box center [1218, 489] width 554 height 58
click at [1169, 498] on li "The current roll up reflects the preliminary Per Employee Per Year (PEPY) costs…" at bounding box center [1218, 489] width 554 height 58
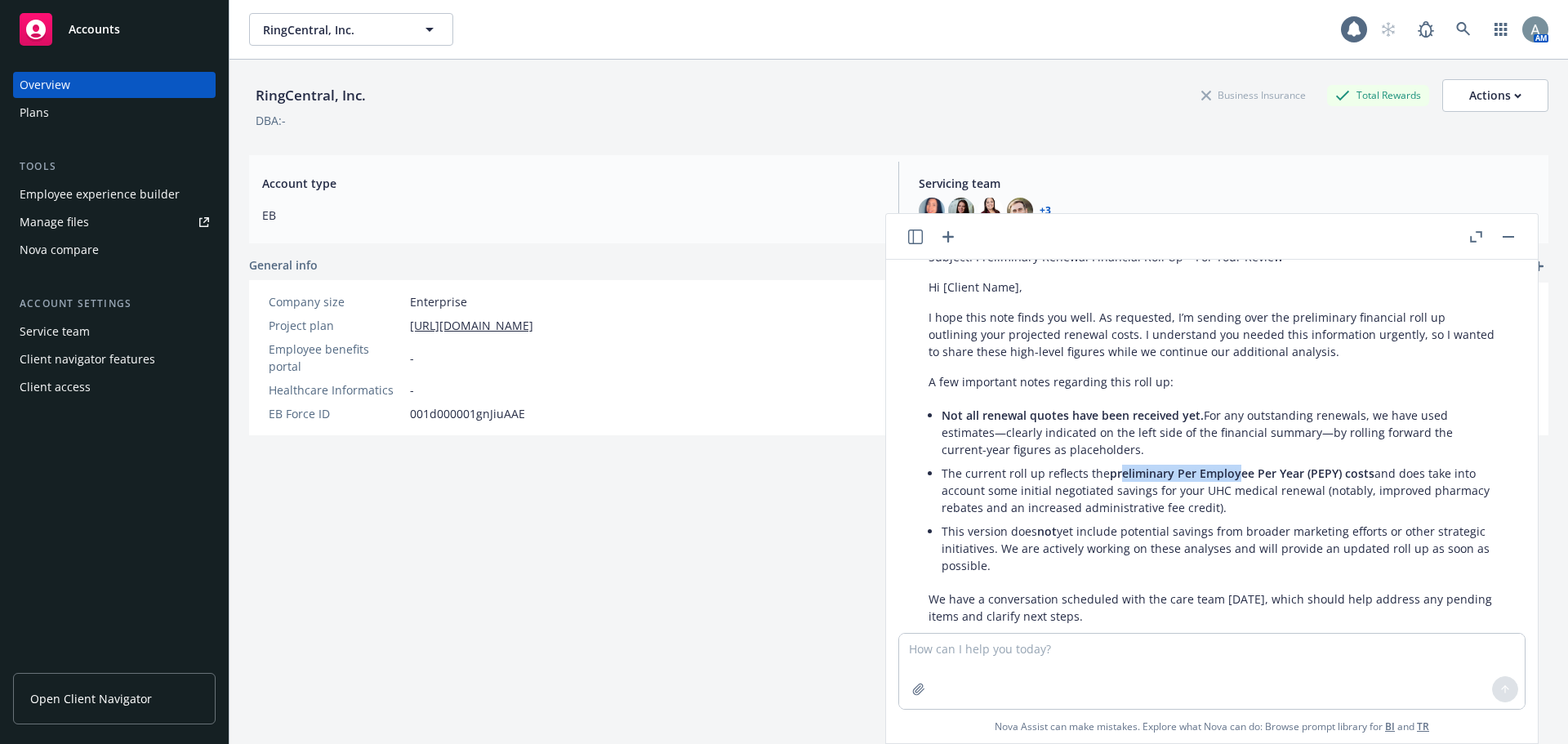
drag, startPoint x: 1120, startPoint y: 491, endPoint x: 1260, endPoint y: 497, distance: 140.1
click at [1238, 481] on span "preliminary Per Employee Per Year (PEPY) costs" at bounding box center [1242, 473] width 265 height 15
click at [1343, 500] on li "The current roll up reflects the preliminary Per Employee Per Year (PEPY) costs…" at bounding box center [1218, 489] width 554 height 58
drag, startPoint x: 1076, startPoint y: 510, endPoint x: 1127, endPoint y: 510, distance: 51.0
click at [1127, 510] on li "The current roll up reflects the preliminary Per Employee Per Year (PEPY) costs…" at bounding box center [1218, 489] width 554 height 58
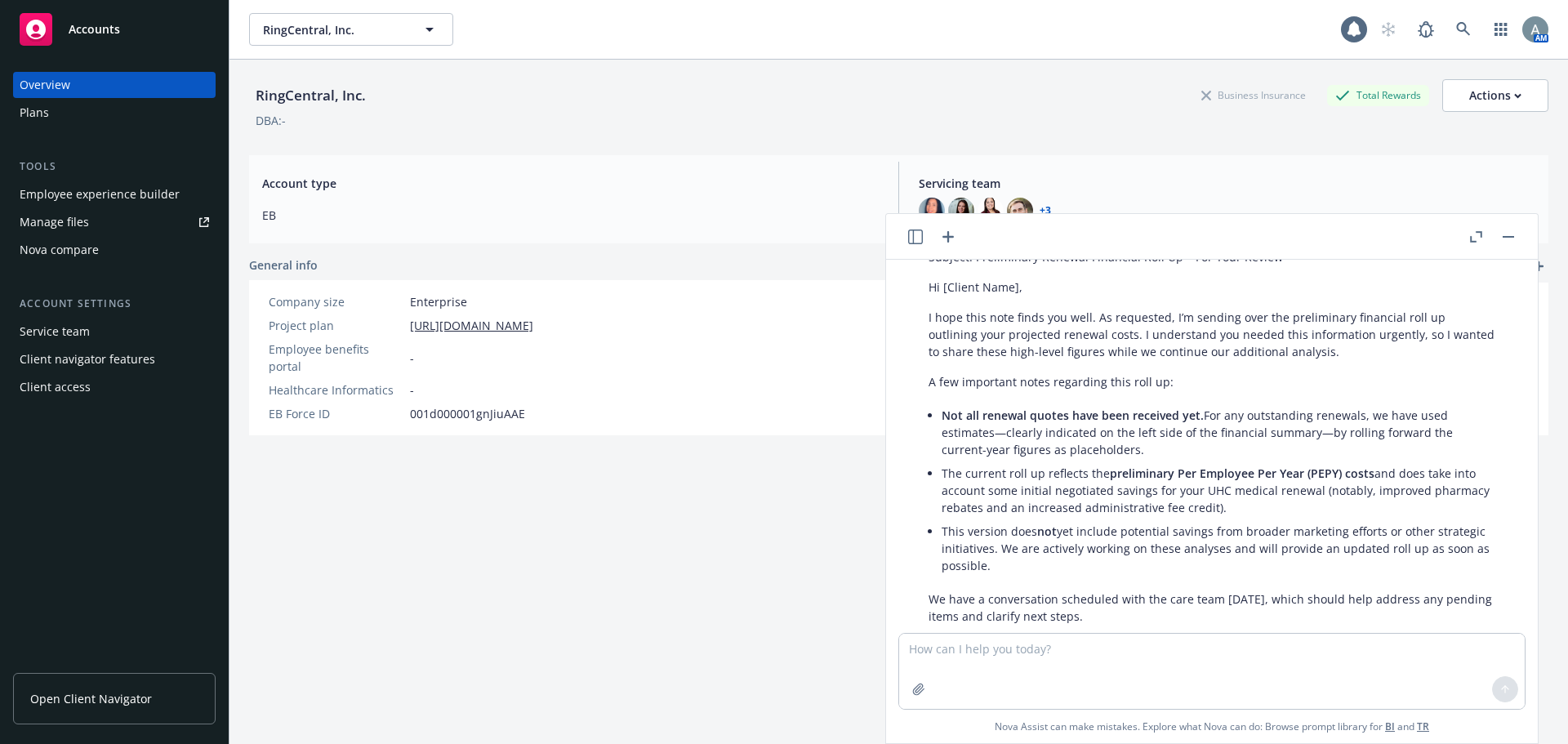
click at [1176, 512] on li "The current roll up reflects the preliminary Per Employee Per Year (PEPY) costs…" at bounding box center [1218, 489] width 554 height 58
drag, startPoint x: 1163, startPoint y: 509, endPoint x: 1225, endPoint y: 509, distance: 62.0
click at [1225, 509] on li "The current roll up reflects the preliminary Per Employee Per Year (PEPY) costs…" at bounding box center [1218, 489] width 554 height 58
click at [1265, 509] on li "The current roll up reflects the preliminary Per Employee Per Year (PEPY) costs…" at bounding box center [1218, 489] width 554 height 58
drag, startPoint x: 986, startPoint y: 503, endPoint x: 1098, endPoint y: 509, distance: 112.2
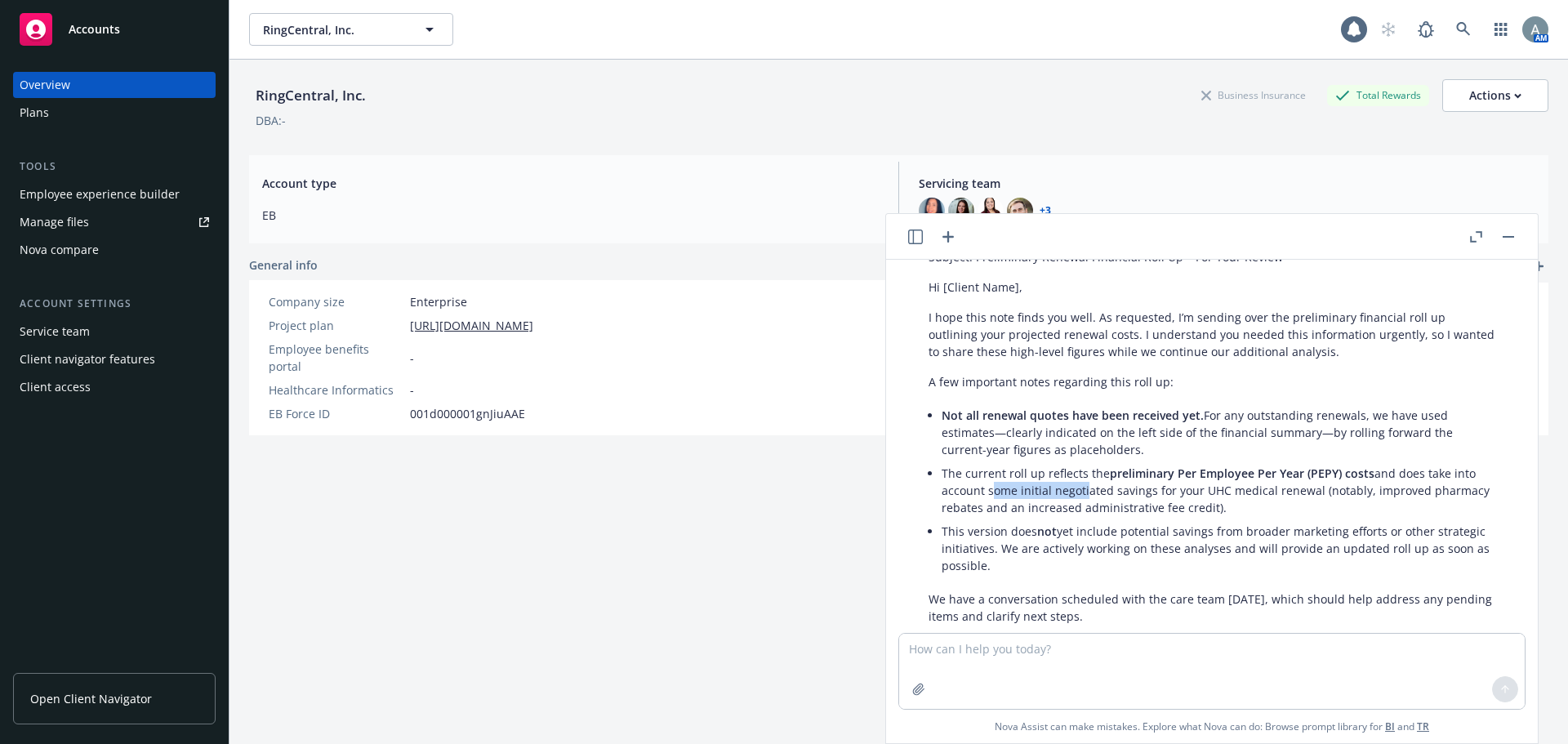
click at [1087, 508] on li "The current roll up reflects the preliminary Per Employee Per Year (PEPY) costs…" at bounding box center [1218, 489] width 554 height 58
click at [1116, 510] on li "The current roll up reflects the preliminary Per Employee Per Year (PEPY) costs…" at bounding box center [1218, 489] width 554 height 58
drag, startPoint x: 1024, startPoint y: 510, endPoint x: 1137, endPoint y: 510, distance: 113.0
click at [1137, 510] on li "The current roll up reflects the preliminary Per Employee Per Year (PEPY) costs…" at bounding box center [1218, 489] width 554 height 58
click at [1138, 510] on li "The current roll up reflects the preliminary Per Employee Per Year (PEPY) costs…" at bounding box center [1218, 489] width 554 height 58
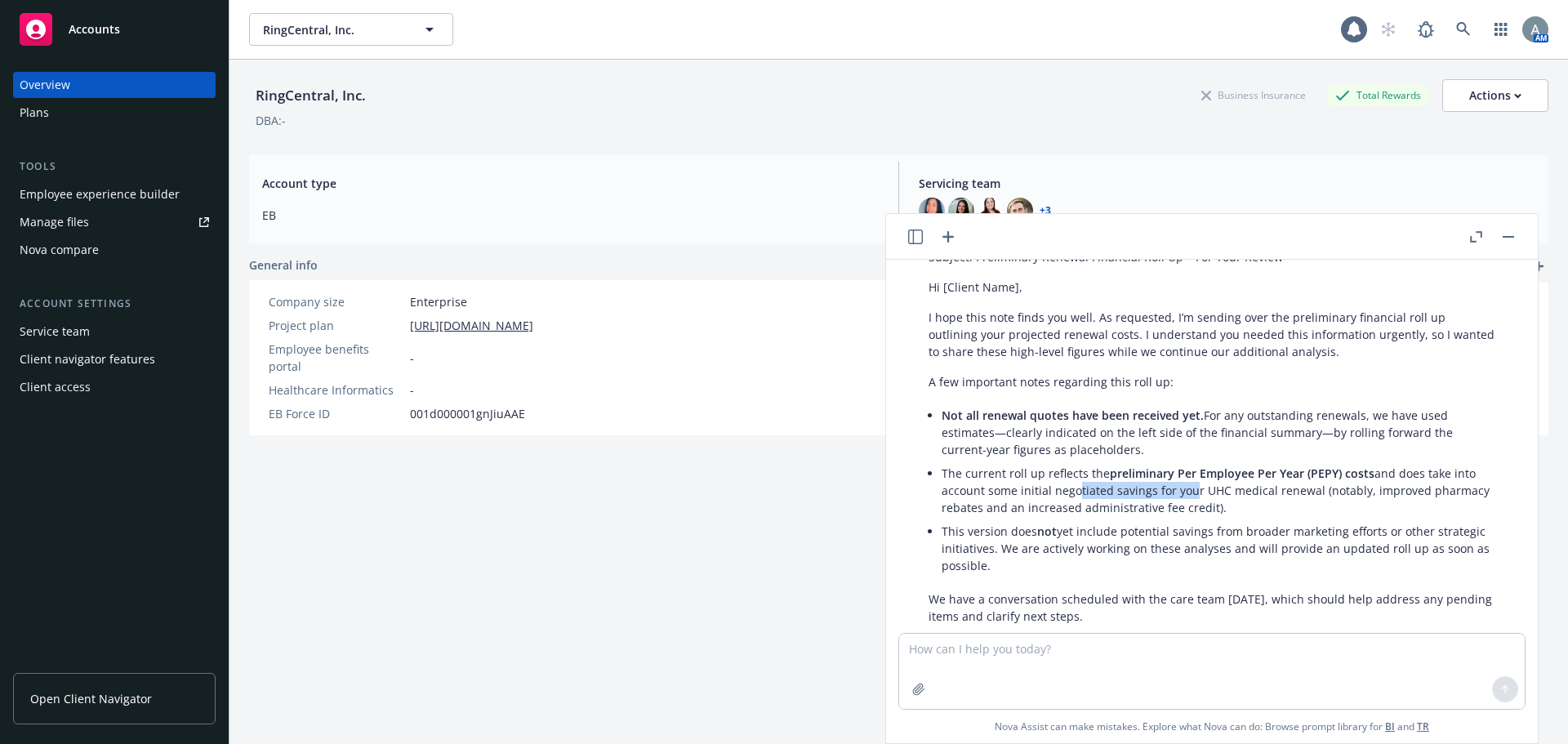
drag, startPoint x: 1071, startPoint y: 509, endPoint x: 1186, endPoint y: 512, distance: 115.0
click at [1186, 512] on li "The current roll up reflects the preliminary Per Employee Per Year (PEPY) costs…" at bounding box center [1218, 489] width 554 height 58
click at [1224, 511] on li "The current roll up reflects the preliminary Per Employee Per Year (PEPY) costs…" at bounding box center [1218, 489] width 554 height 58
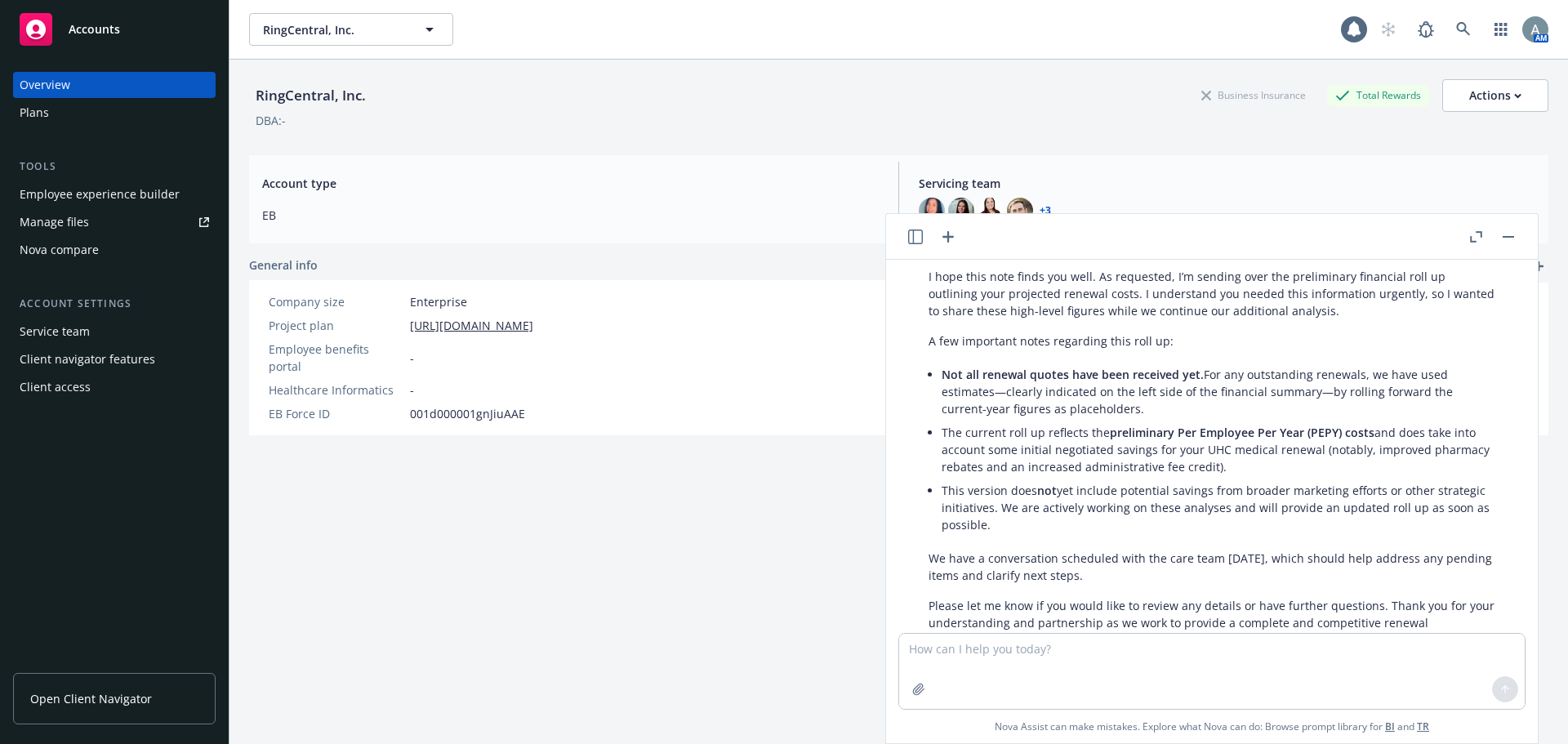
scroll to position [936, 0]
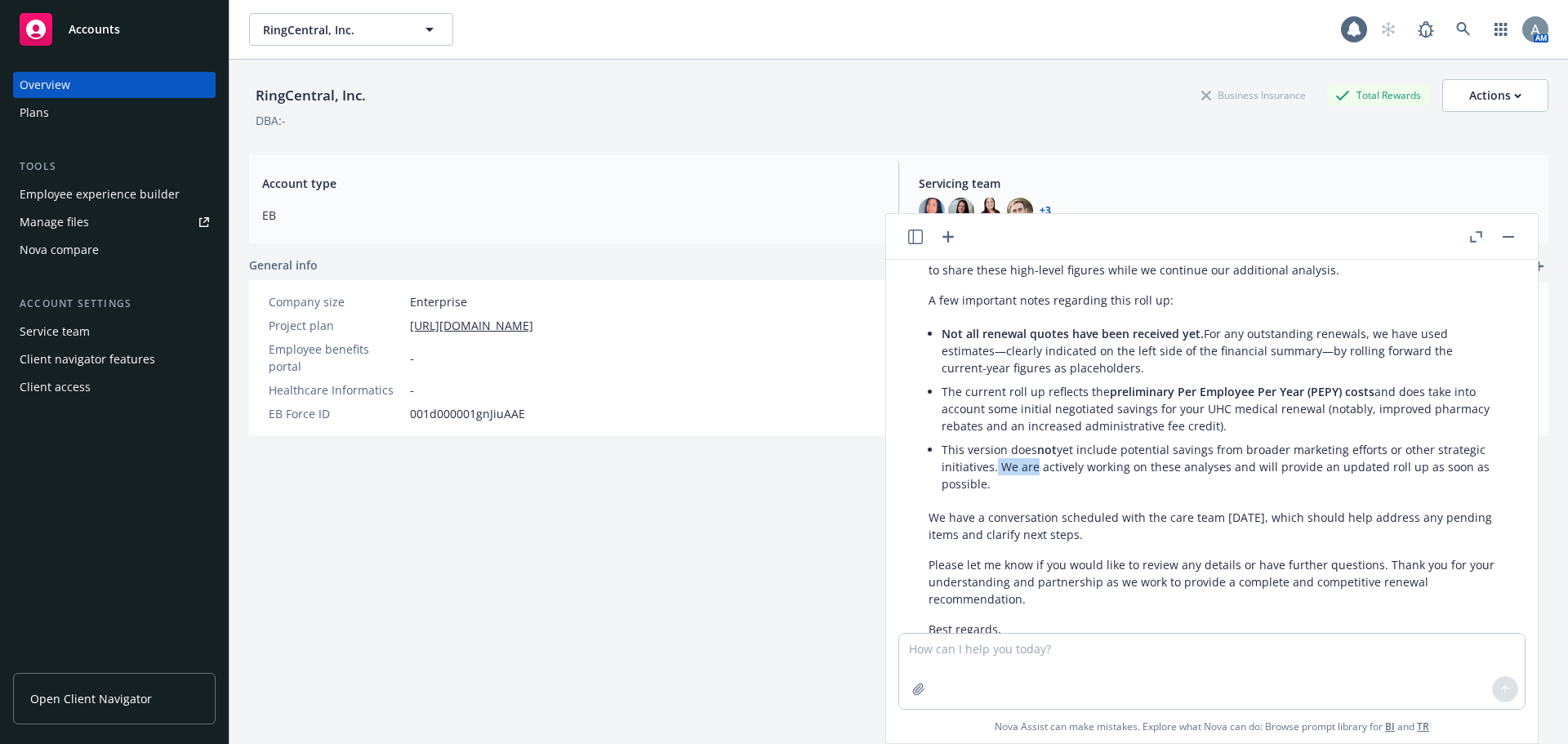
drag, startPoint x: 1042, startPoint y: 486, endPoint x: 1081, endPoint y: 489, distance: 39.1
click at [1077, 488] on li "This version does not yet include potential savings from broader marketing effo…" at bounding box center [1218, 466] width 554 height 58
click at [1116, 489] on li "This version does not yet include potential savings from broader marketing effo…" at bounding box center [1218, 466] width 554 height 58
drag, startPoint x: 1044, startPoint y: 487, endPoint x: 1218, endPoint y: 487, distance: 174.0
click at [1215, 487] on li "This version does not yet include potential savings from broader marketing effo…" at bounding box center [1218, 466] width 554 height 58
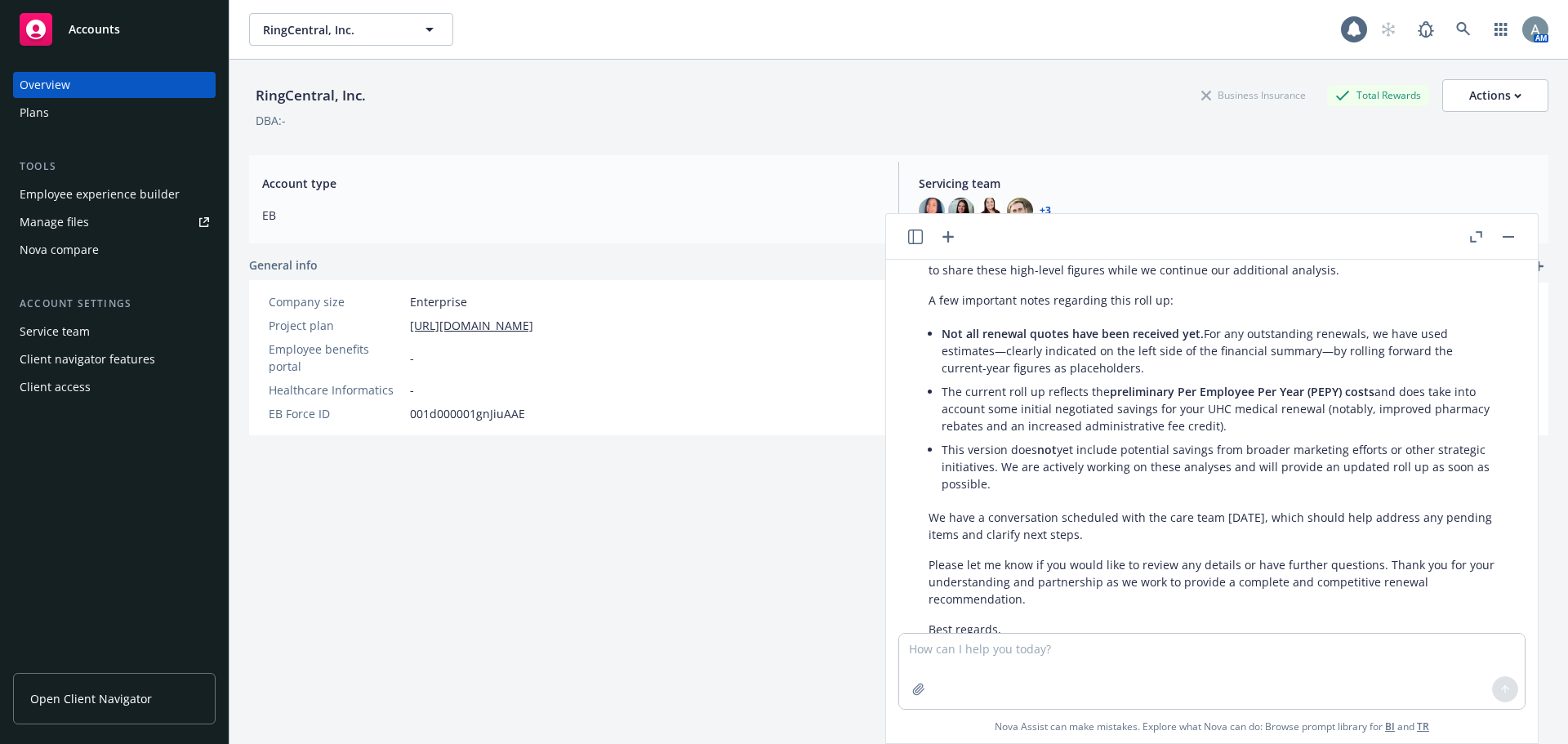
click at [1298, 486] on li "This version does not yet include potential savings from broader marketing effo…" at bounding box center [1218, 466] width 554 height 58
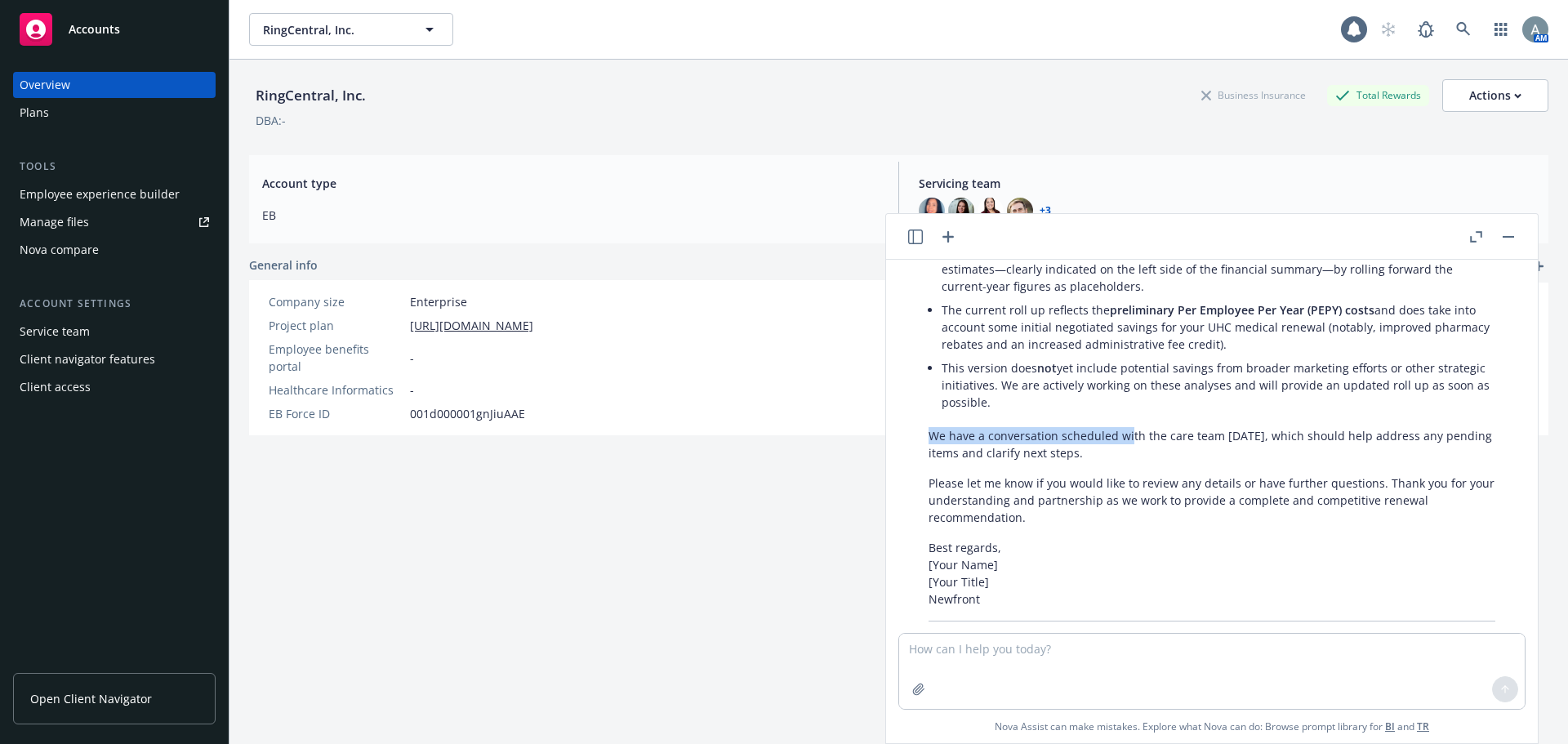
drag, startPoint x: 965, startPoint y: 455, endPoint x: 1217, endPoint y: 472, distance: 252.6
click at [1129, 457] on div "Certainly! Here’s a revised draft that incorporates your additional points: Sub…" at bounding box center [1211, 345] width 599 height 624
click at [1217, 461] on p "We have a conversation scheduled with the care team [DATE], which should help a…" at bounding box center [1211, 444] width 567 height 34
drag, startPoint x: 927, startPoint y: 457, endPoint x: 1177, endPoint y: 458, distance: 250.0
click at [1174, 458] on div "Certainly! Here’s a revised draft that incorporates your additional points: Sub…" at bounding box center [1211, 345] width 599 height 624
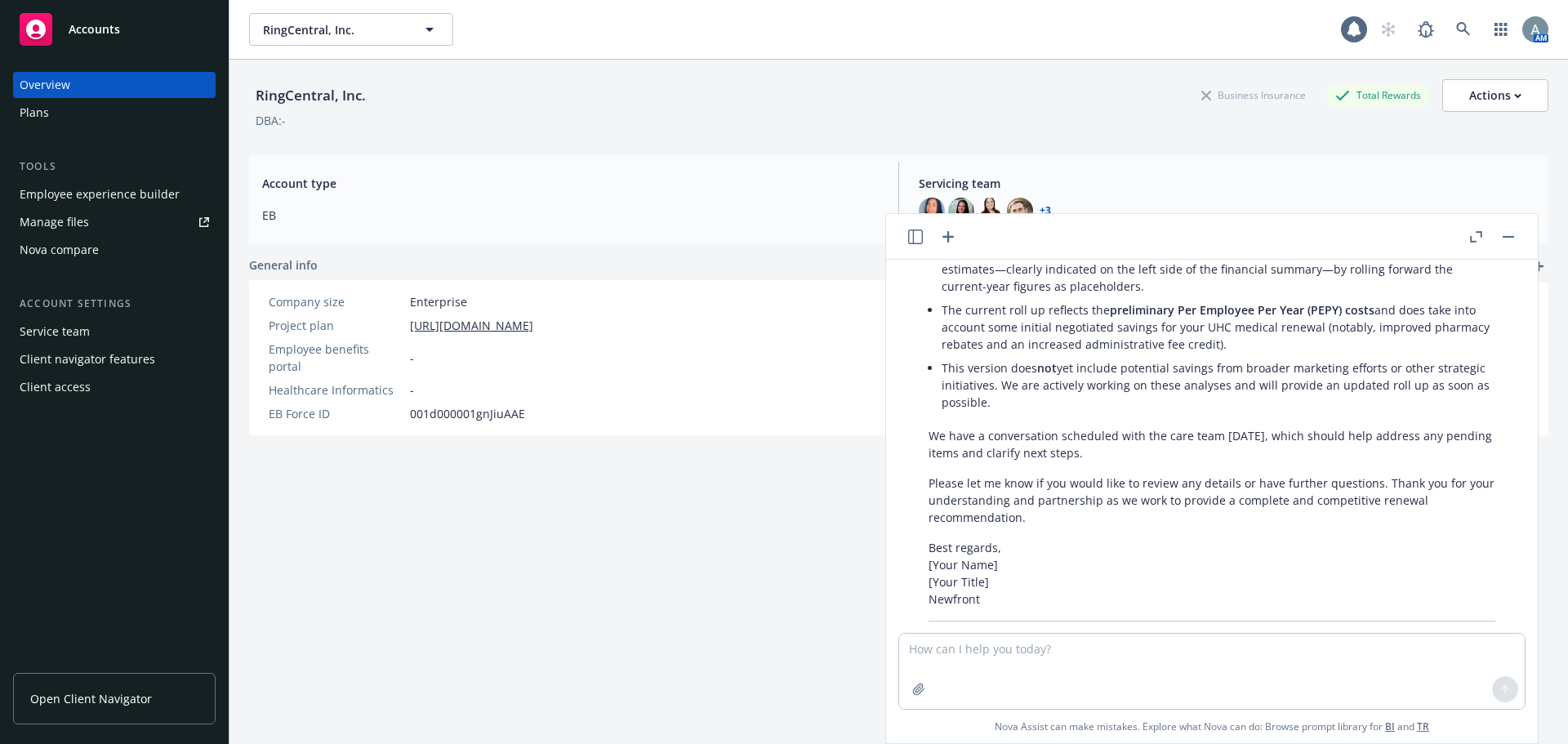
click at [1202, 461] on p "We have a conversation scheduled with the care team [DATE], which should help a…" at bounding box center [1211, 444] width 567 height 34
drag, startPoint x: 1077, startPoint y: 455, endPoint x: 1221, endPoint y: 453, distance: 144.0
click at [1207, 453] on p "We have a conversation scheduled with the care team [DATE], which should help a…" at bounding box center [1211, 444] width 567 height 34
click at [1221, 453] on p "We have a conversation scheduled with the care team [DATE], which should help a…" at bounding box center [1211, 444] width 567 height 34
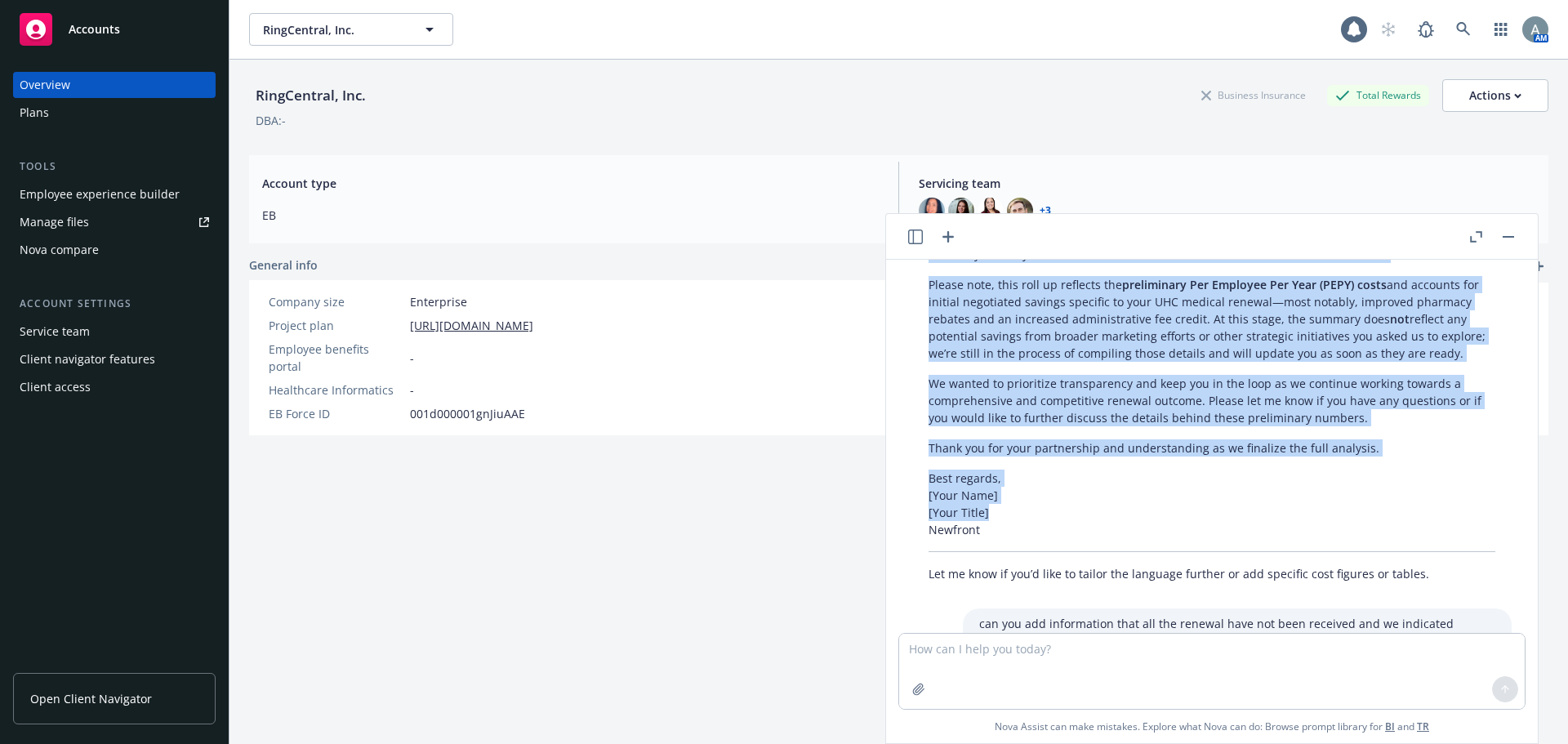
scroll to position [364, 0]
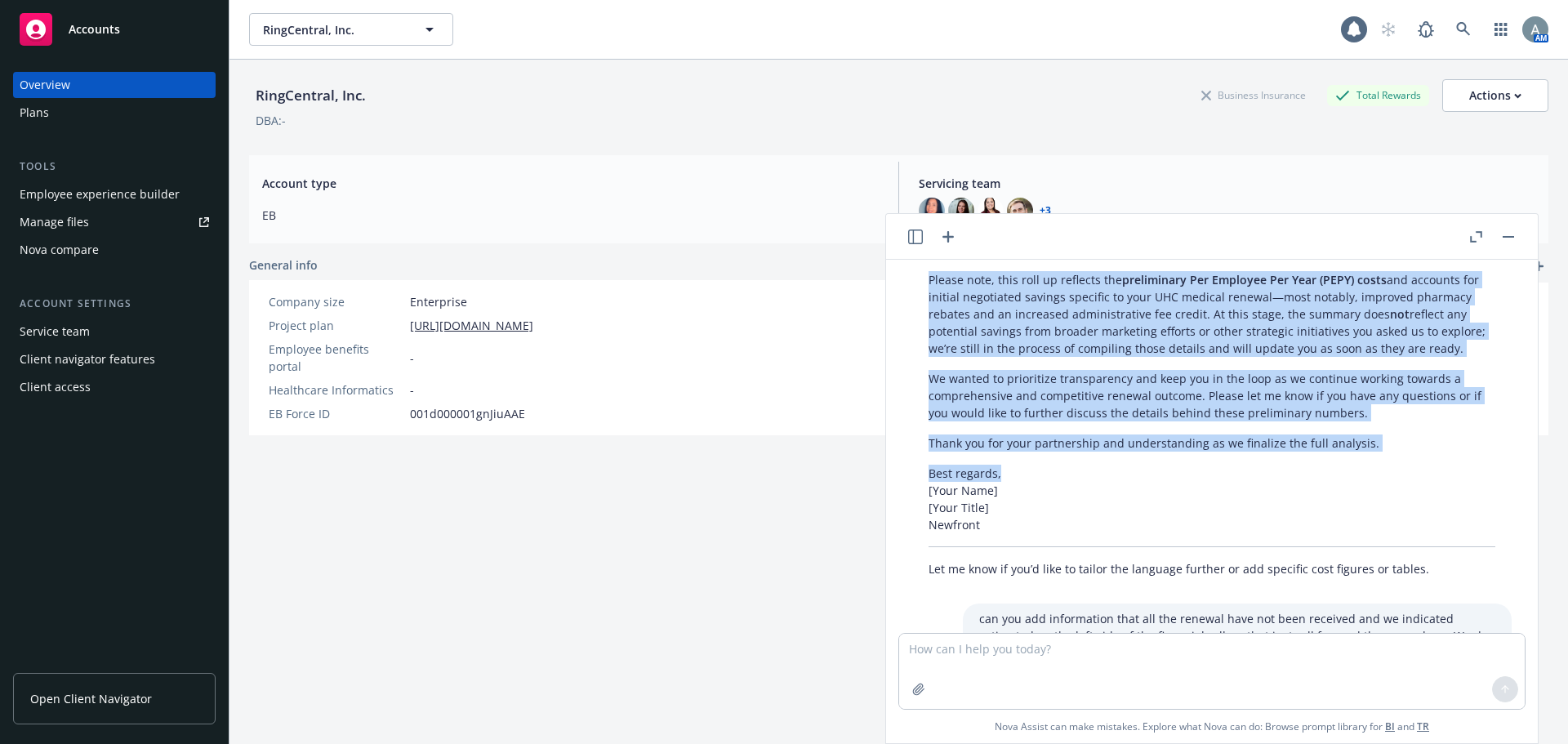
drag, startPoint x: 927, startPoint y: 431, endPoint x: 1178, endPoint y: 479, distance: 255.5
click at [1178, 482] on div "Certainly! Here’s a draft for your client email—professional, empathetic, and d…" at bounding box center [1211, 331] width 599 height 505
copy div "Lo [Ipsumd Sita], C adip elit sedd eiusm tem inci. Ut laboreetd, M’a enimadm ve…"
click at [1405, 485] on p "Best regards, [Your Name] [Your Title] Newfront" at bounding box center [1211, 499] width 567 height 68
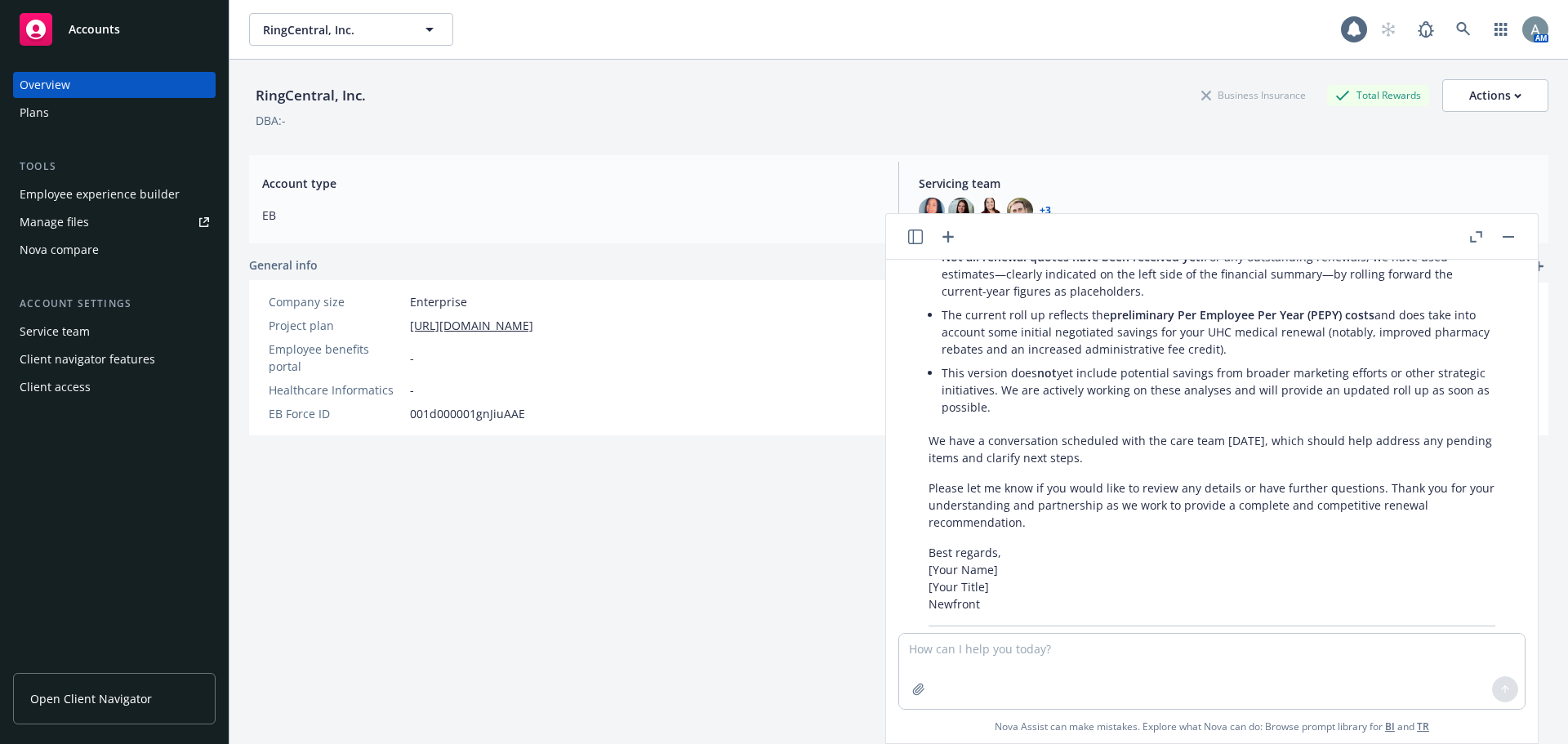
scroll to position [1018, 0]
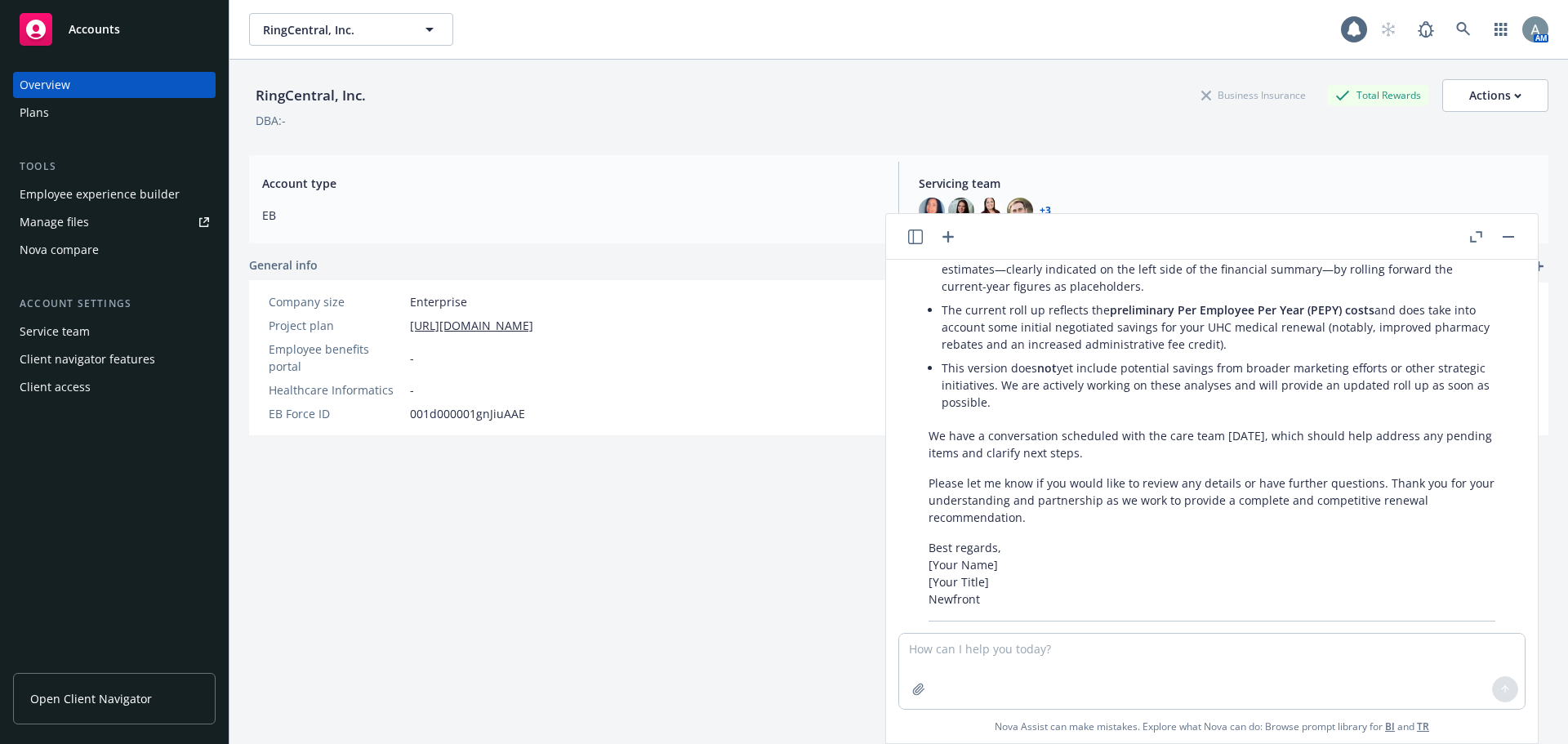
drag, startPoint x: 1050, startPoint y: 540, endPoint x: 1064, endPoint y: 533, distance: 15.7
click at [1035, 526] on p "Please let me know if you would like to review any details or have further ques…" at bounding box center [1211, 500] width 567 height 51
click at [1102, 526] on p "Please let me know if you would like to review any details or have further ques…" at bounding box center [1211, 500] width 567 height 51
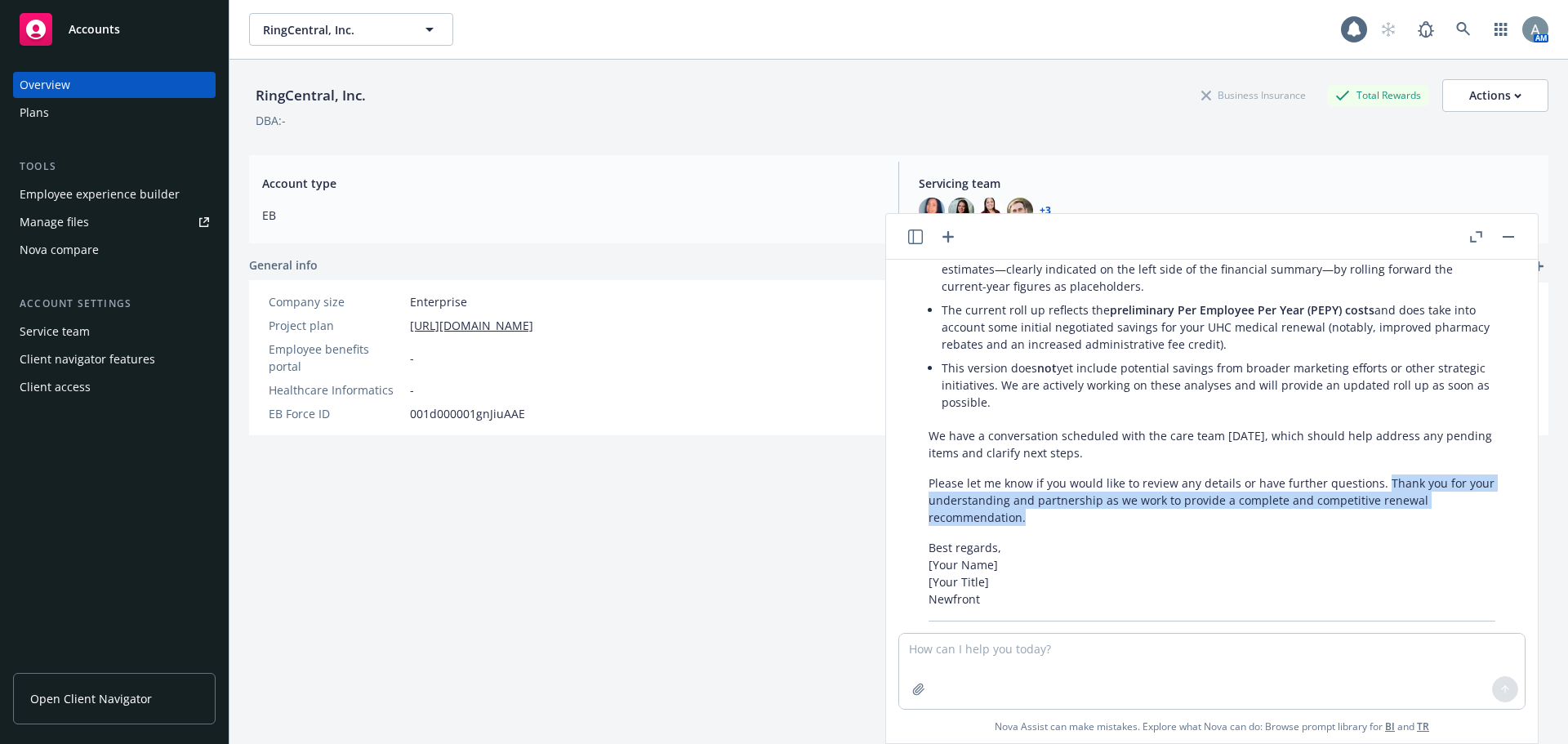
drag, startPoint x: 1264, startPoint y: 536, endPoint x: 1377, endPoint y: 498, distance: 119.2
click at [1377, 498] on p "Please let me know if you would like to review any details or have further ques…" at bounding box center [1211, 500] width 567 height 51
copy p "Thank you for your understanding and partnership as we work to provide a comple…"
click at [1155, 520] on p "Please let me know if you would like to review any details or have further ques…" at bounding box center [1211, 500] width 567 height 51
drag, startPoint x: 968, startPoint y: 528, endPoint x: 931, endPoint y: 501, distance: 45.8
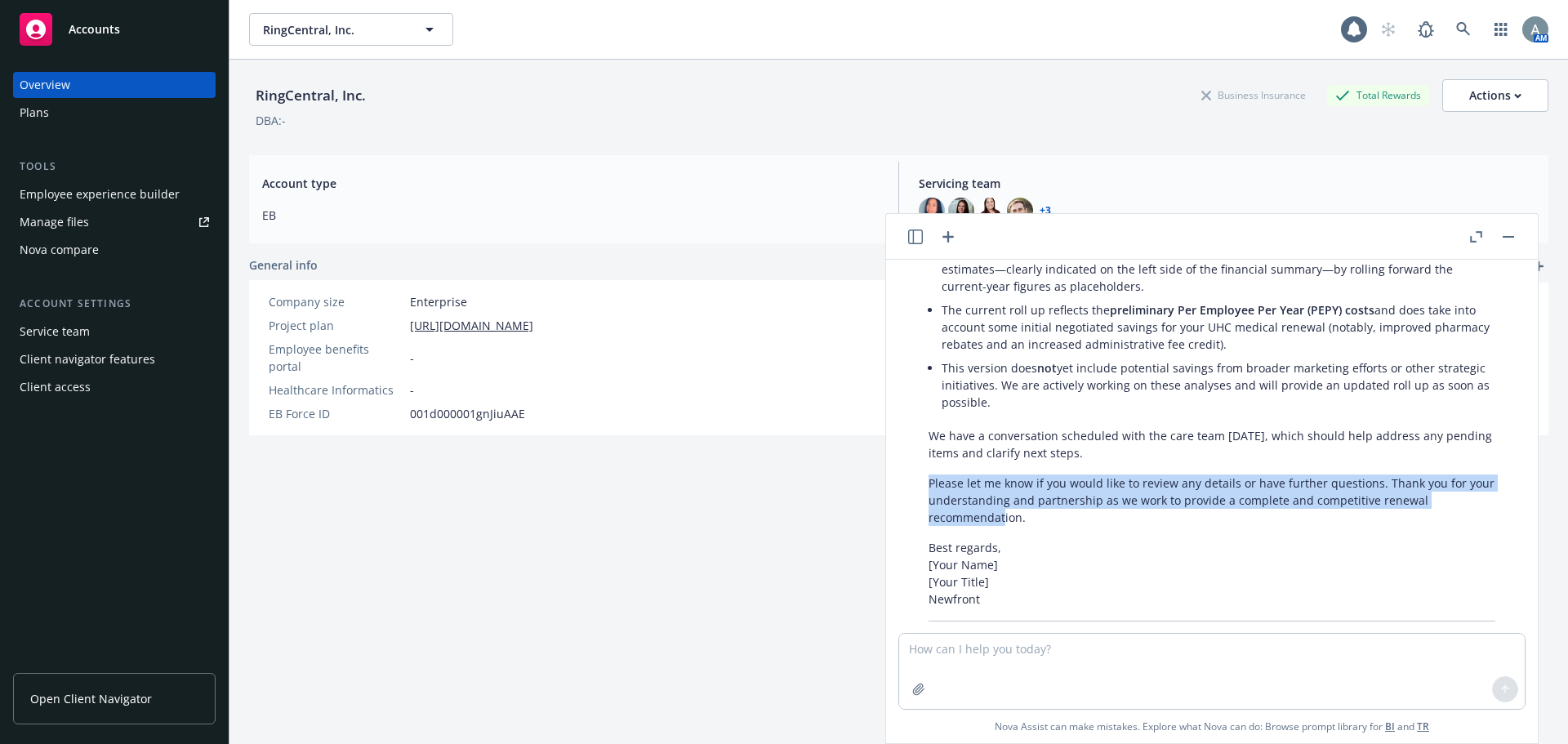
click at [931, 501] on p "Please let me know if you would like to review any details or have further ques…" at bounding box center [1211, 500] width 567 height 51
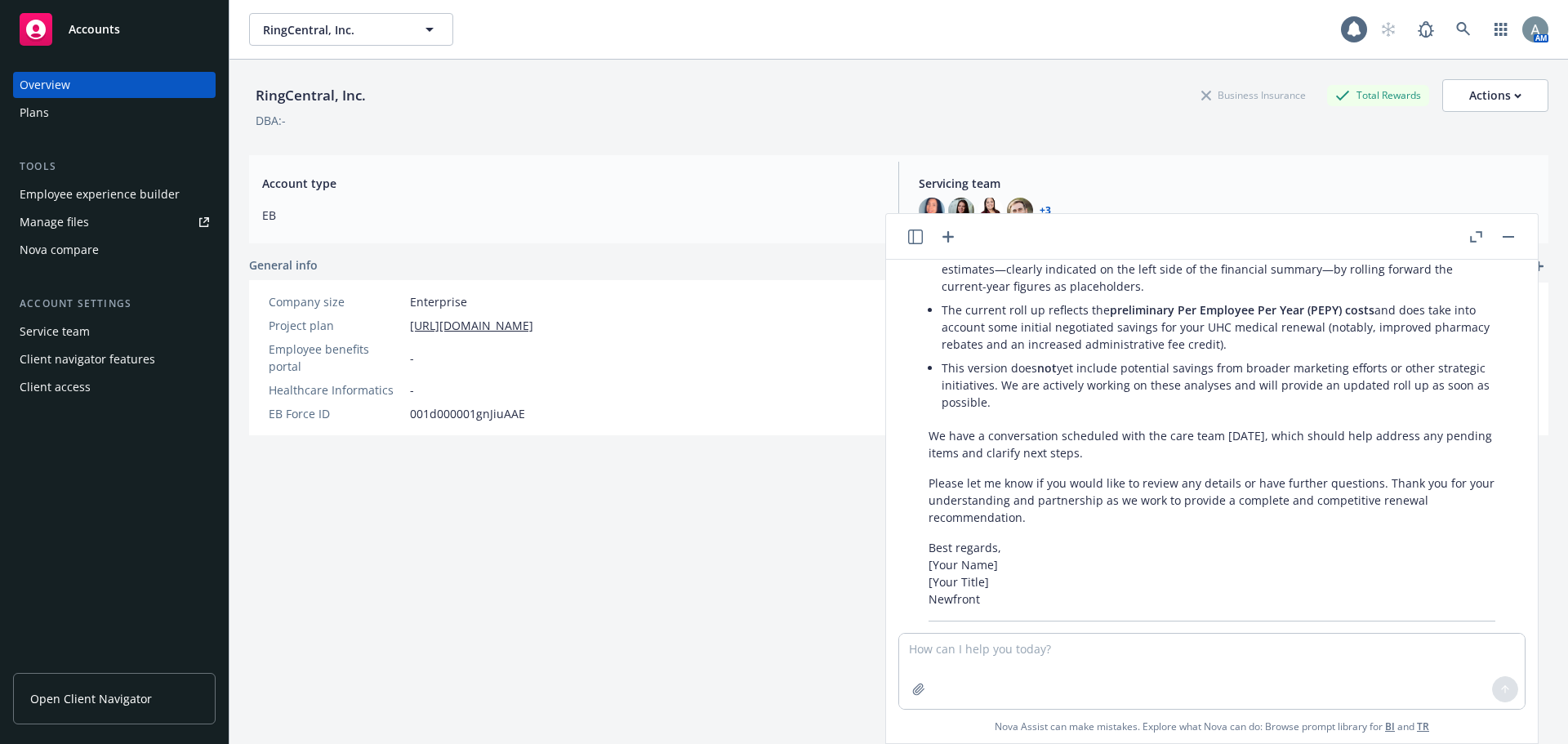
click at [1085, 551] on div "Certainly! Here’s a revised draft that incorporates your additional points: Sub…" at bounding box center [1211, 345] width 599 height 624
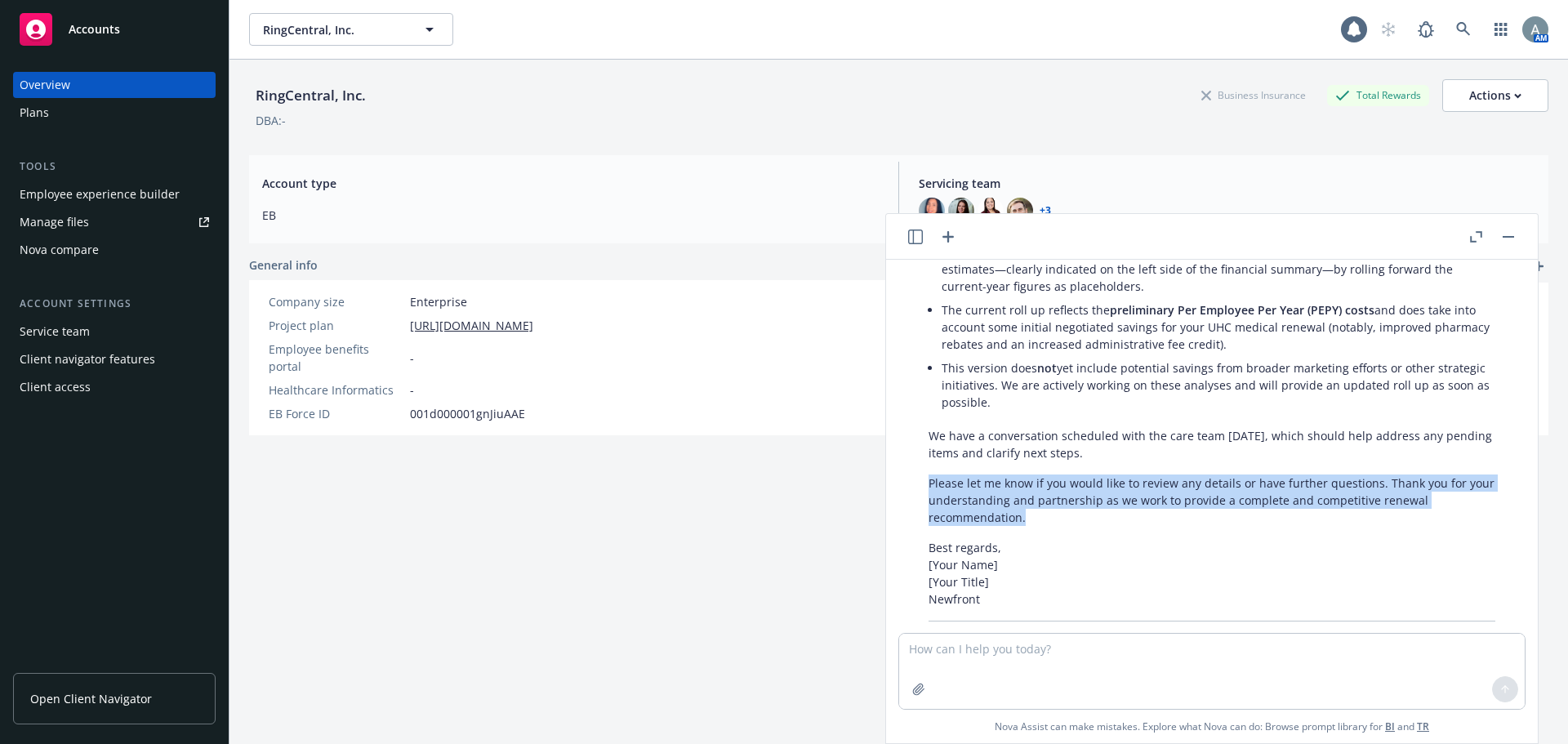
drag, startPoint x: 1043, startPoint y: 541, endPoint x: 927, endPoint y: 503, distance: 122.1
click at [927, 503] on div "Certainly! Here’s a revised draft that incorporates your additional points: Sub…" at bounding box center [1211, 345] width 599 height 624
copy p "Please let me know if you would like to review any details or have further ques…"
